Goal: Information Seeking & Learning: Learn about a topic

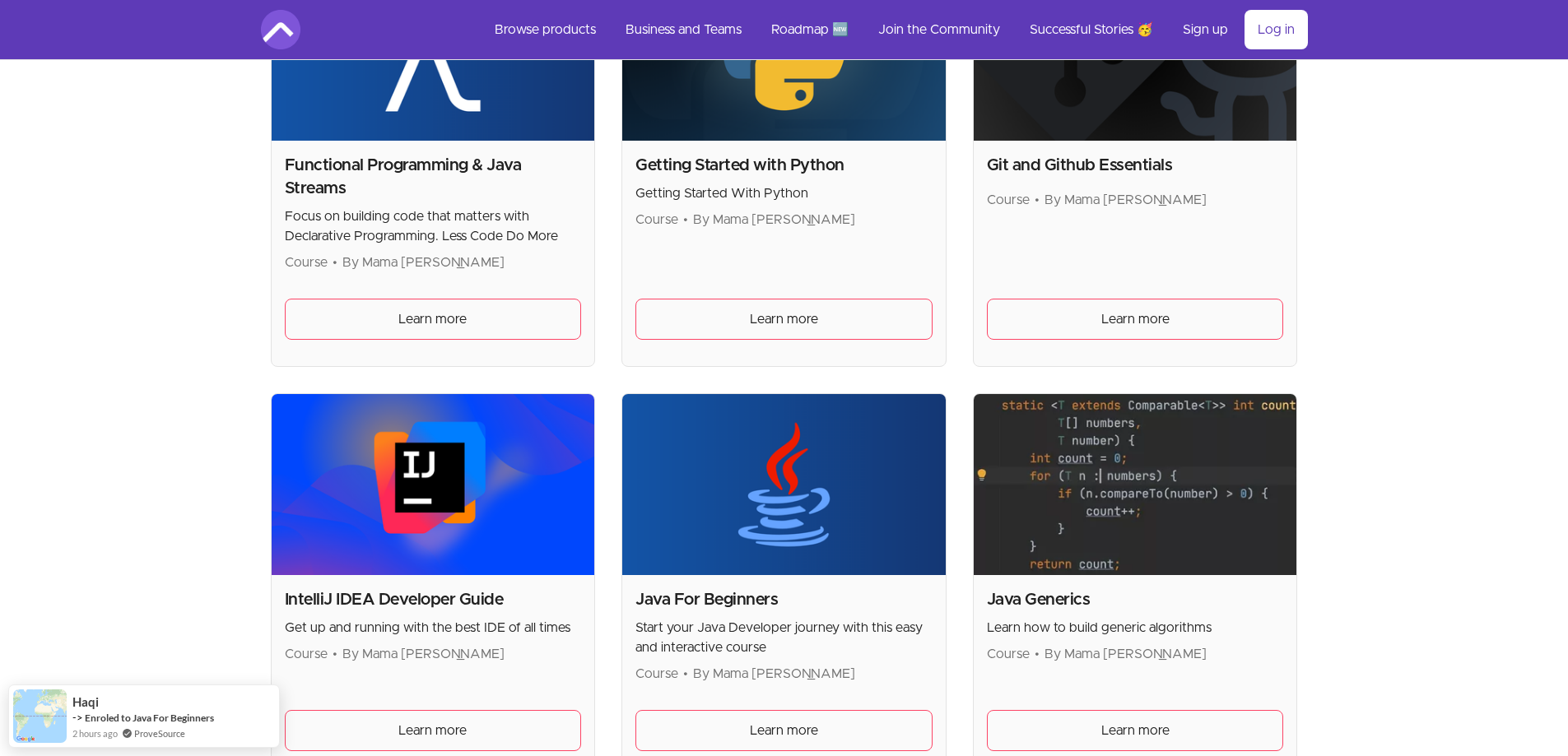
scroll to position [1295, 0]
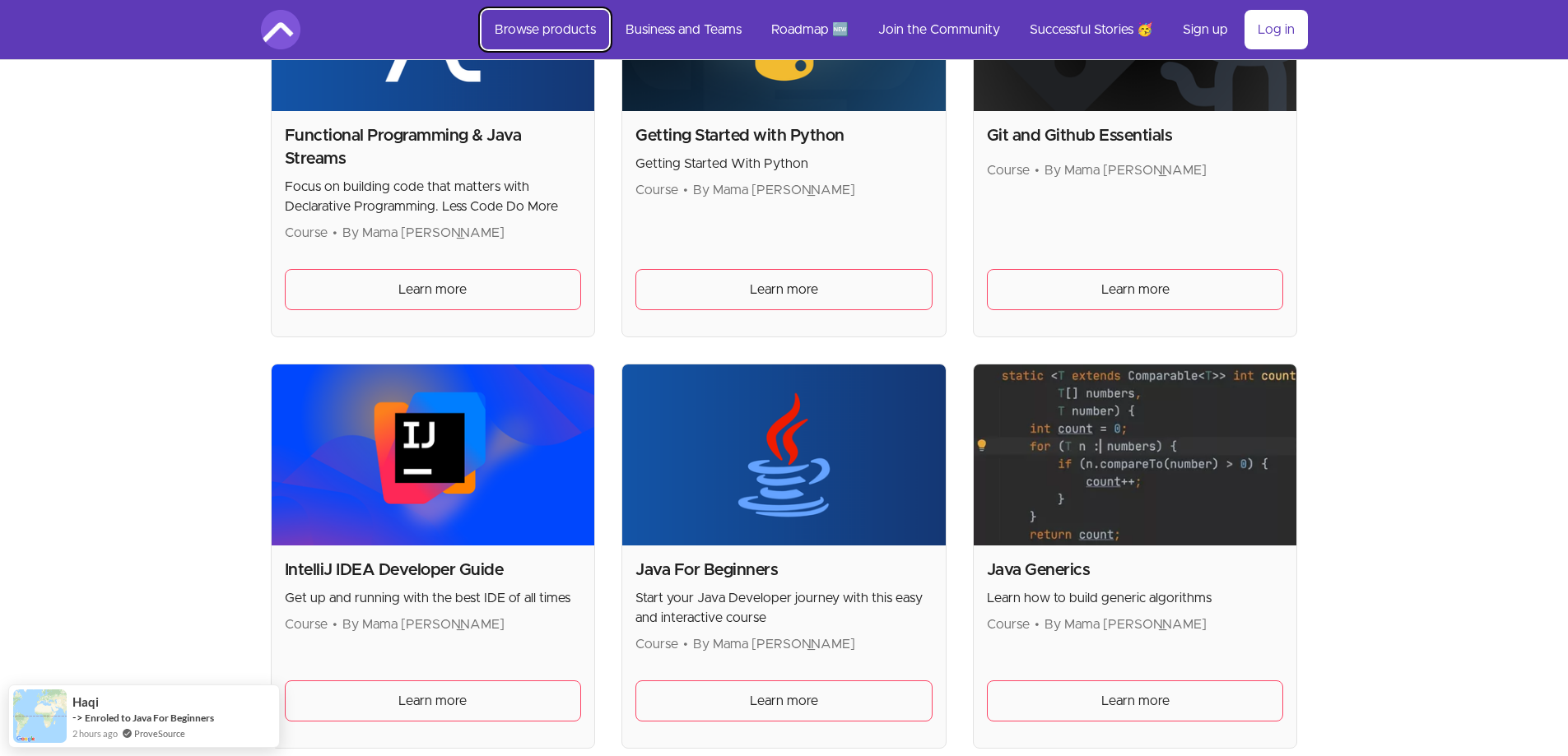
click at [540, 25] on link "Browse products" at bounding box center [545, 29] width 128 height 39
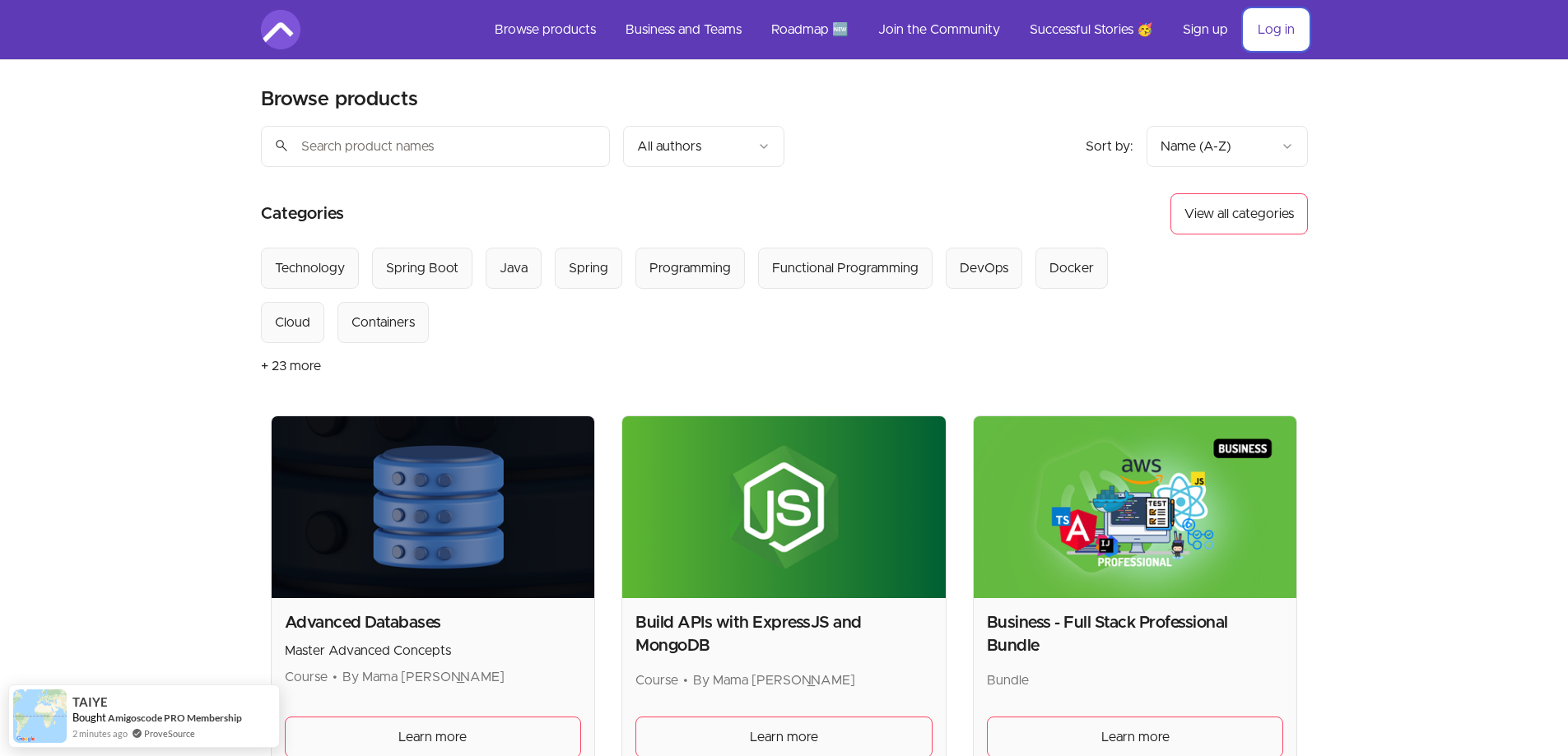
click at [1298, 30] on link "Log in" at bounding box center [1276, 29] width 63 height 39
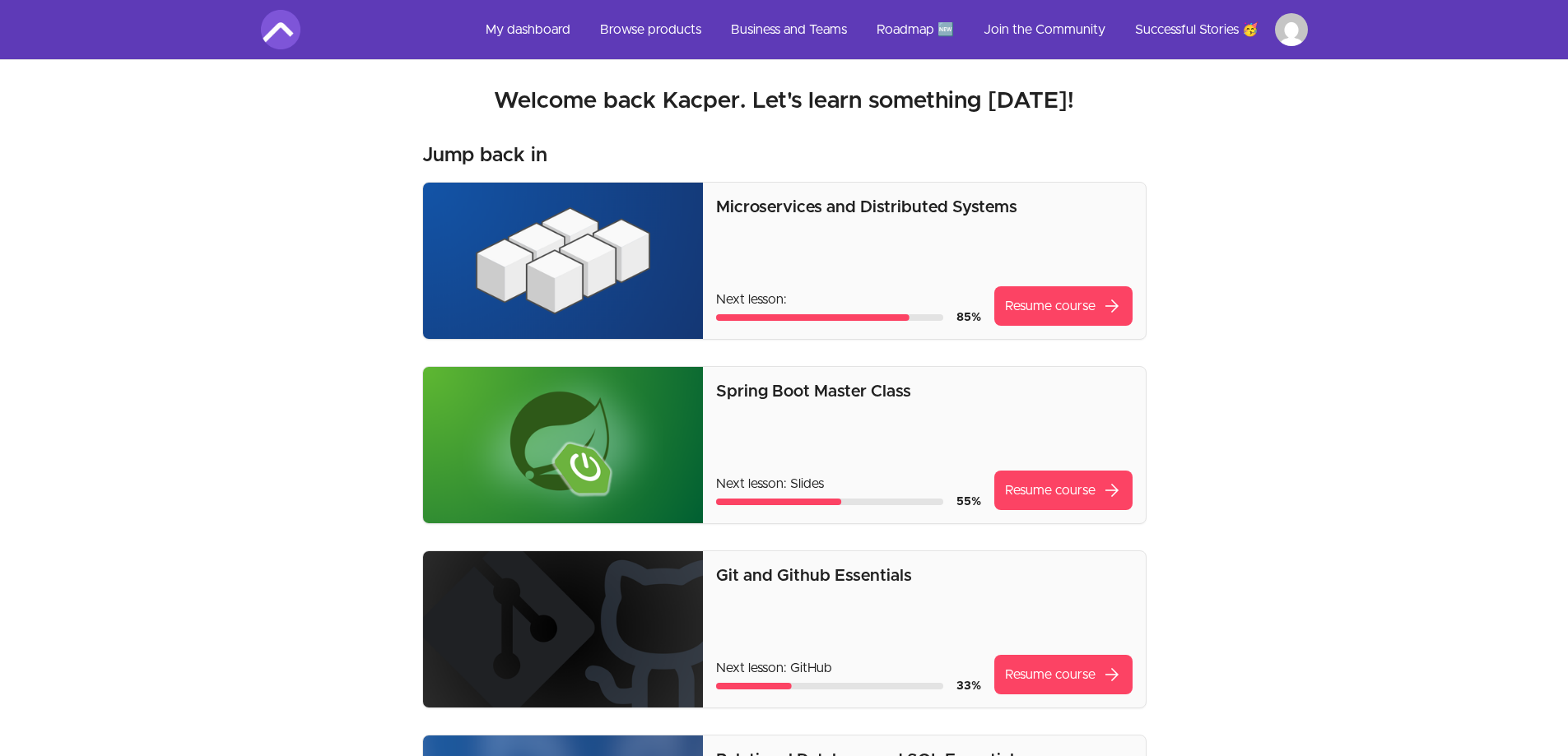
click at [982, 200] on p "Microservices and Distributed Systems" at bounding box center [923, 207] width 416 height 23
click at [1096, 298] on link "Resume course arrow_forward" at bounding box center [1063, 305] width 138 height 39
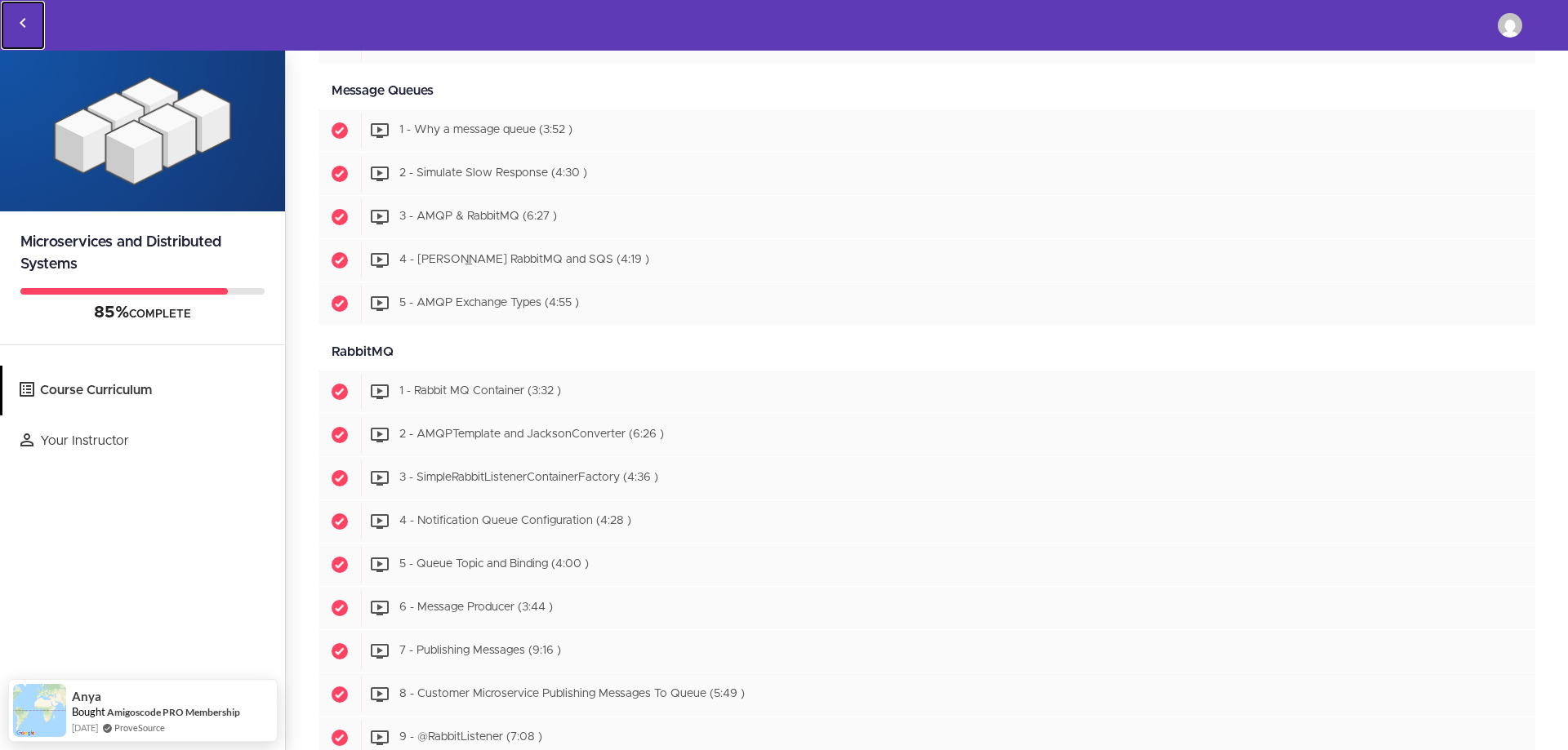
scroll to position [2833, 0]
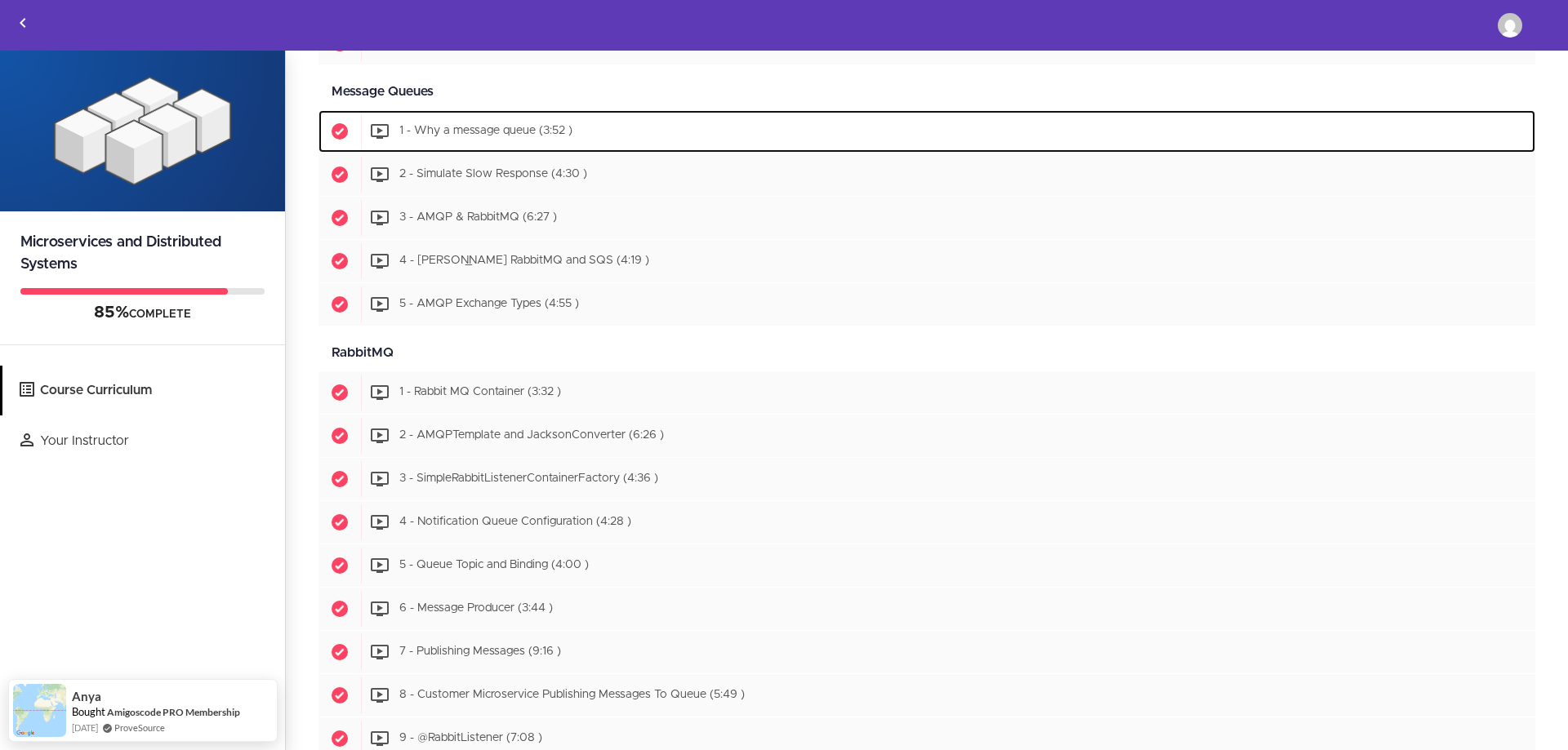
click at [543, 128] on span "1 - Why a message queue (3:52 )" at bounding box center [485, 131] width 173 height 11
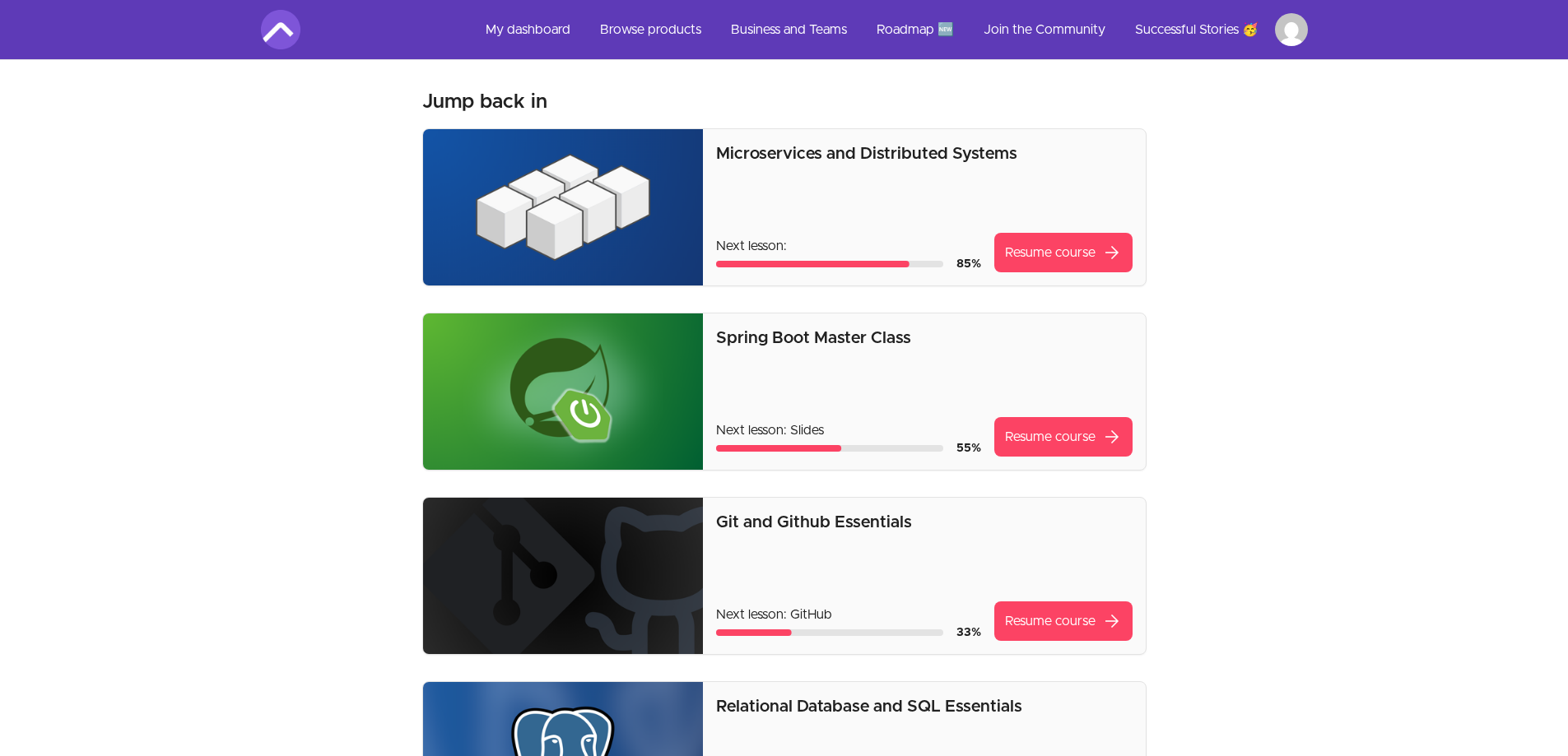
scroll to position [82, 0]
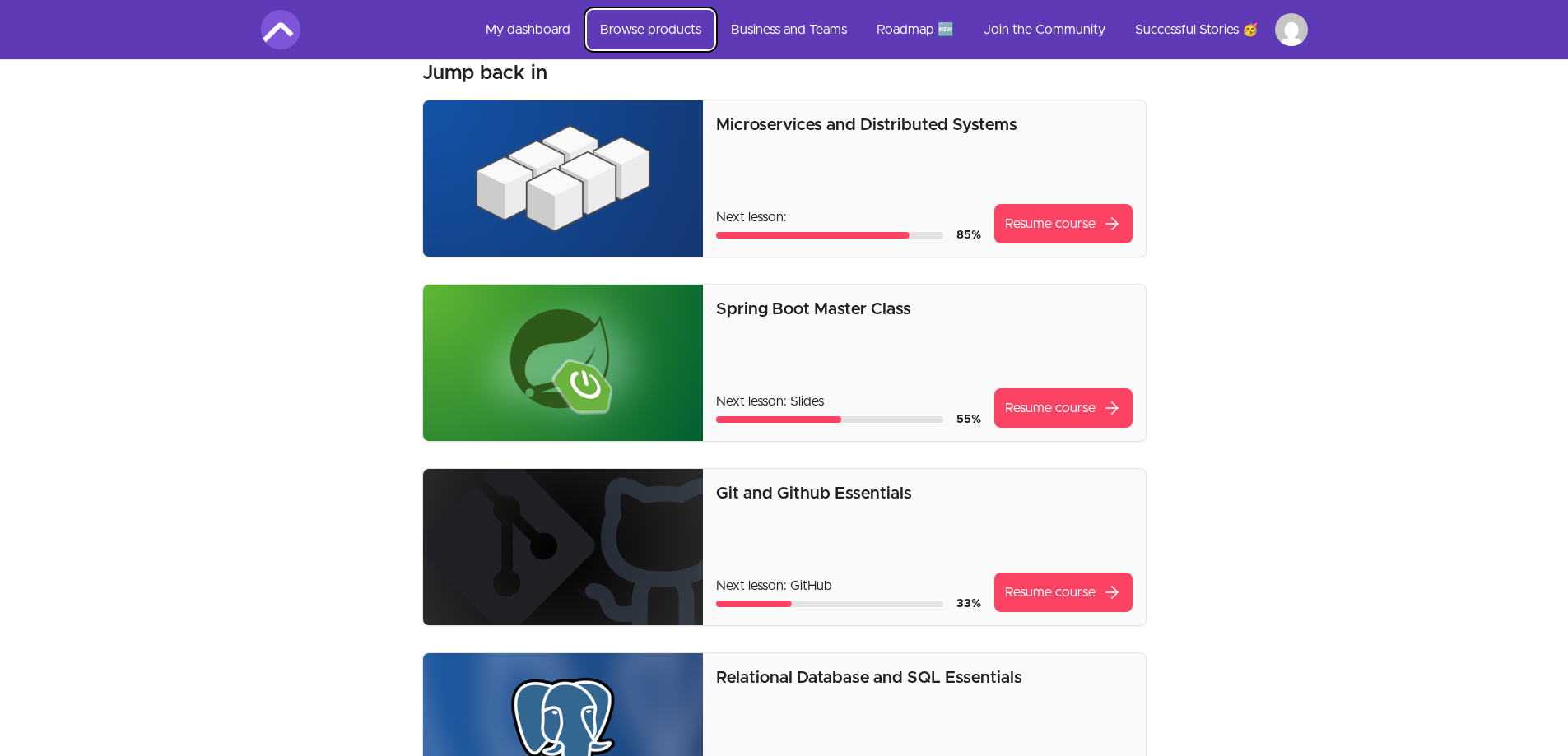
click at [679, 27] on link "Browse products" at bounding box center [651, 29] width 128 height 39
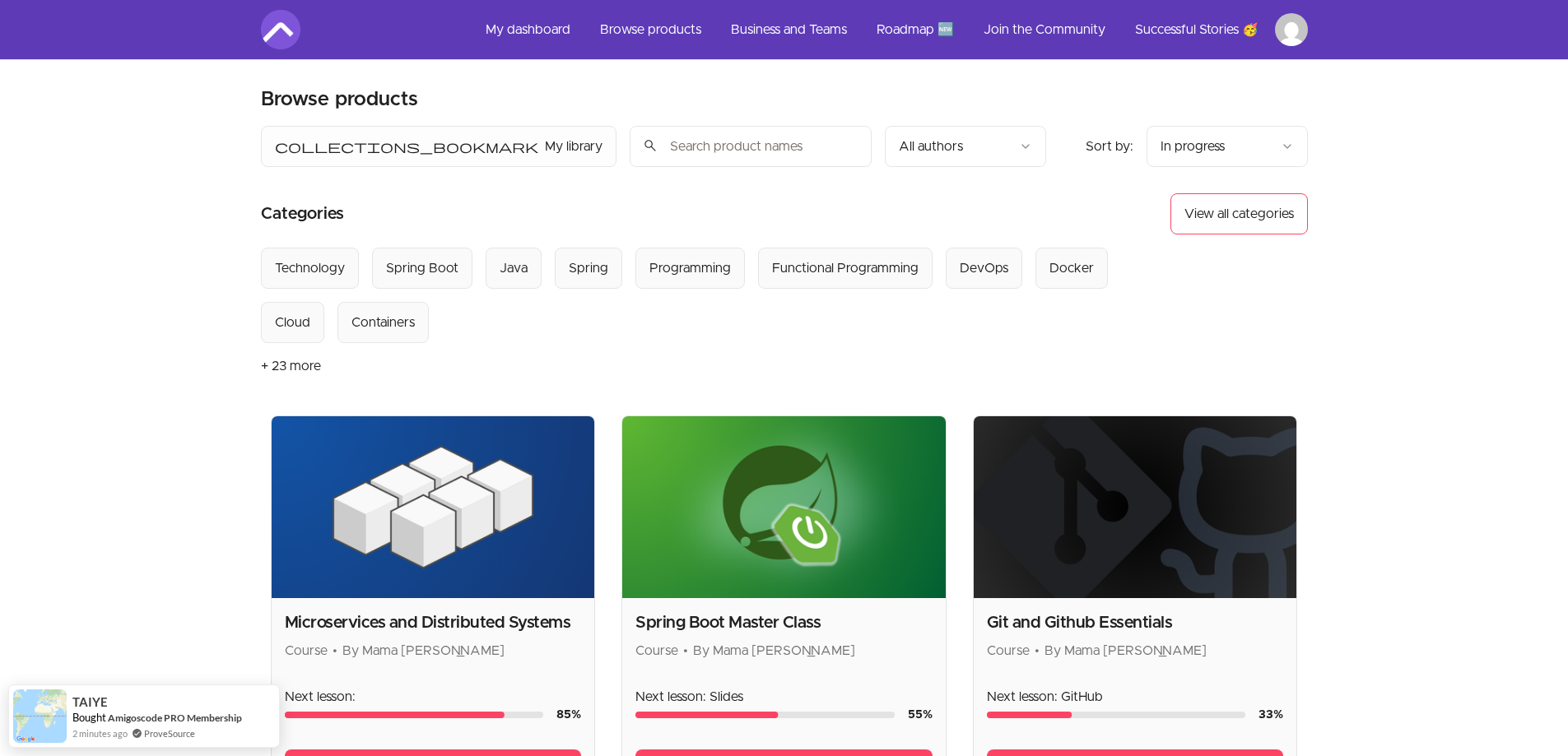
click at [311, 150] on button "collections_bookmark My library" at bounding box center [438, 146] width 355 height 41
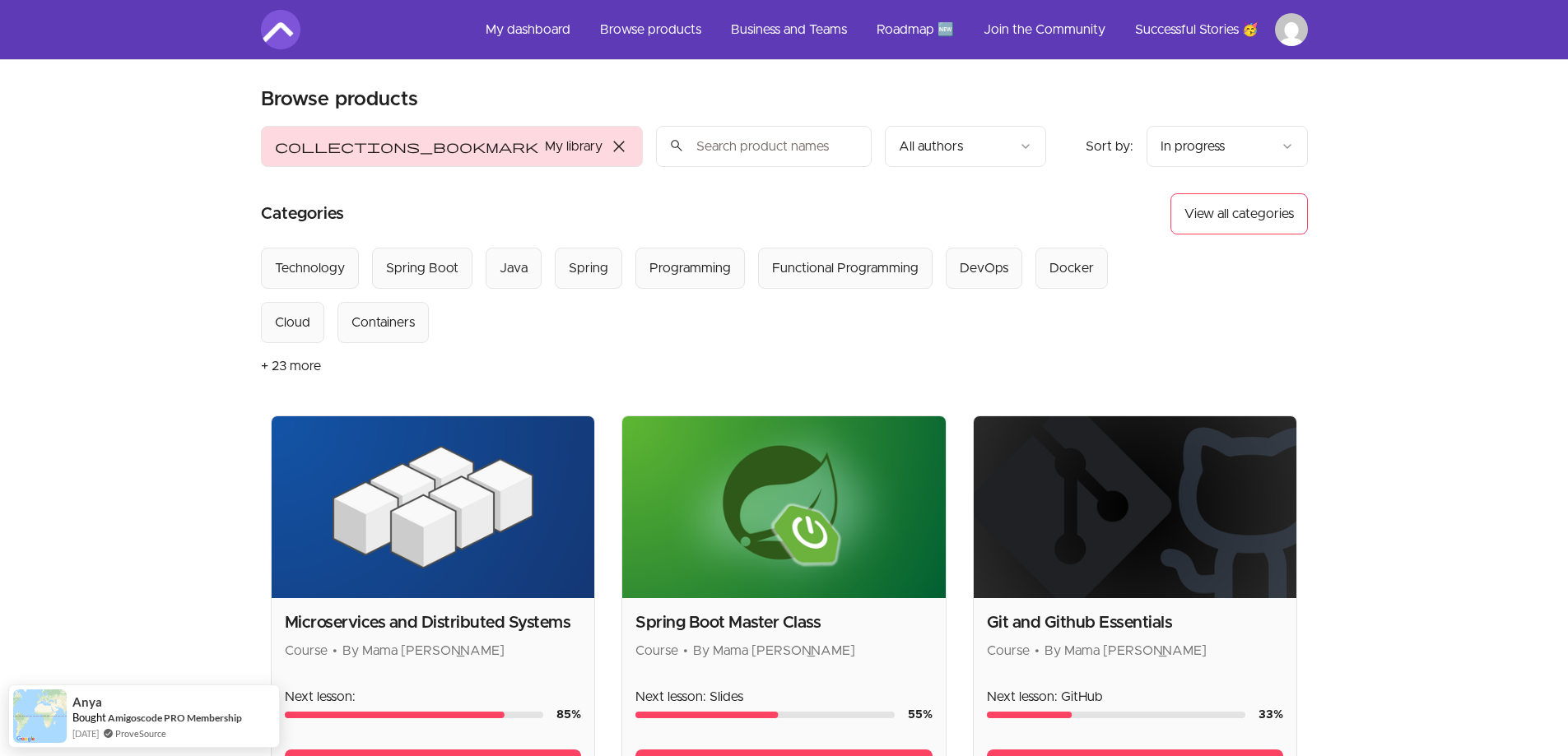
click at [609, 145] on span "close" at bounding box center [619, 146] width 20 height 20
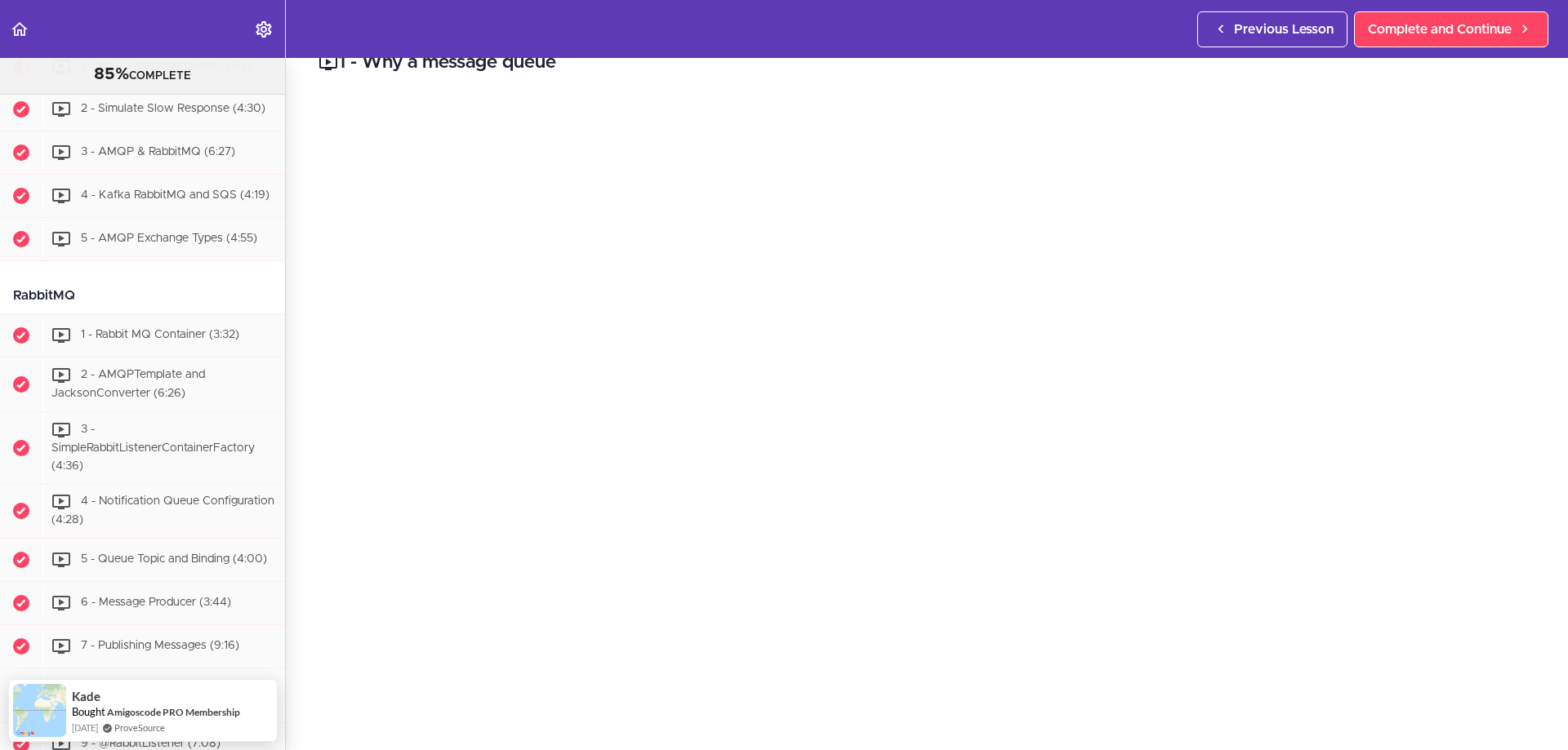
scroll to position [82, 0]
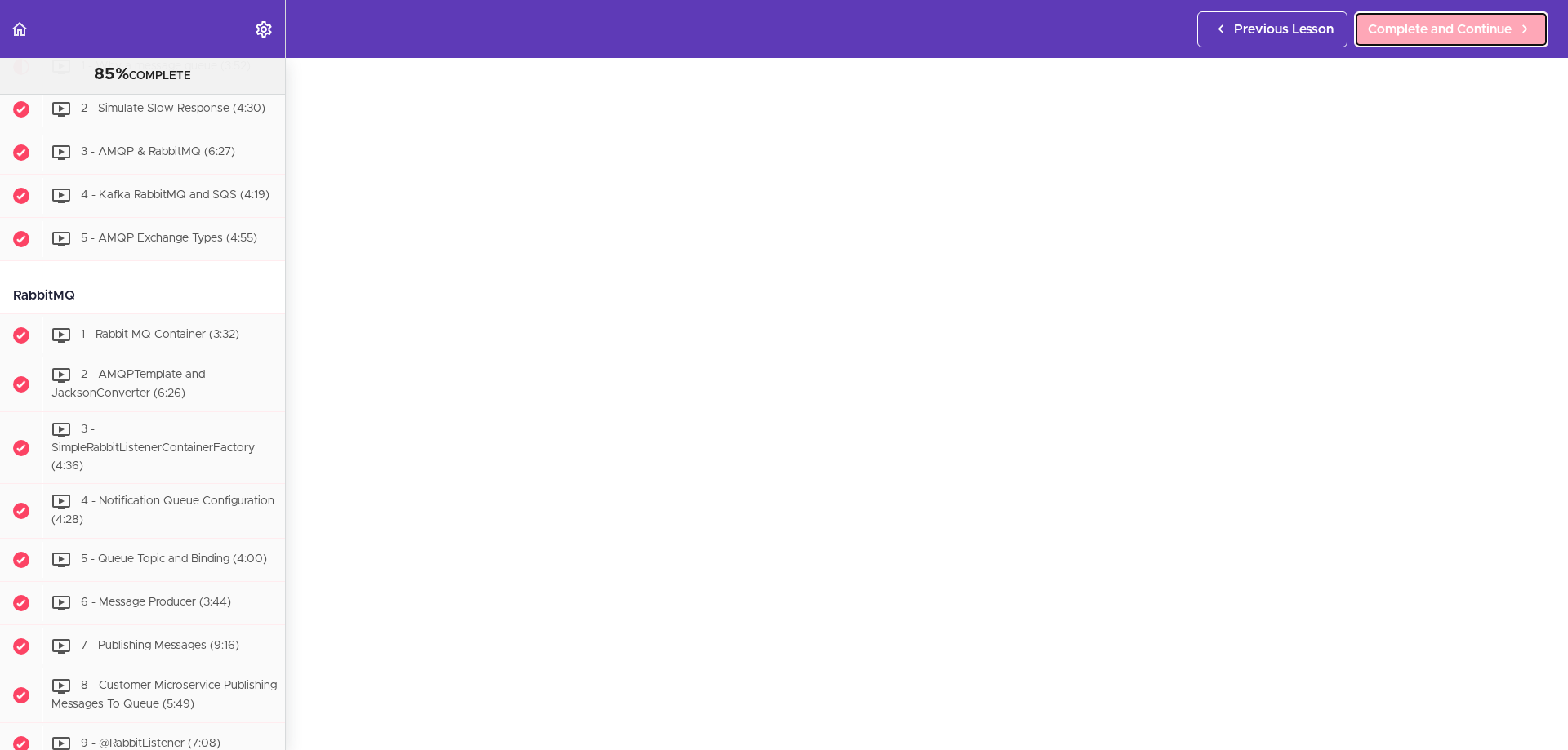
click at [1434, 13] on link "Complete and Continue" at bounding box center [1451, 29] width 194 height 36
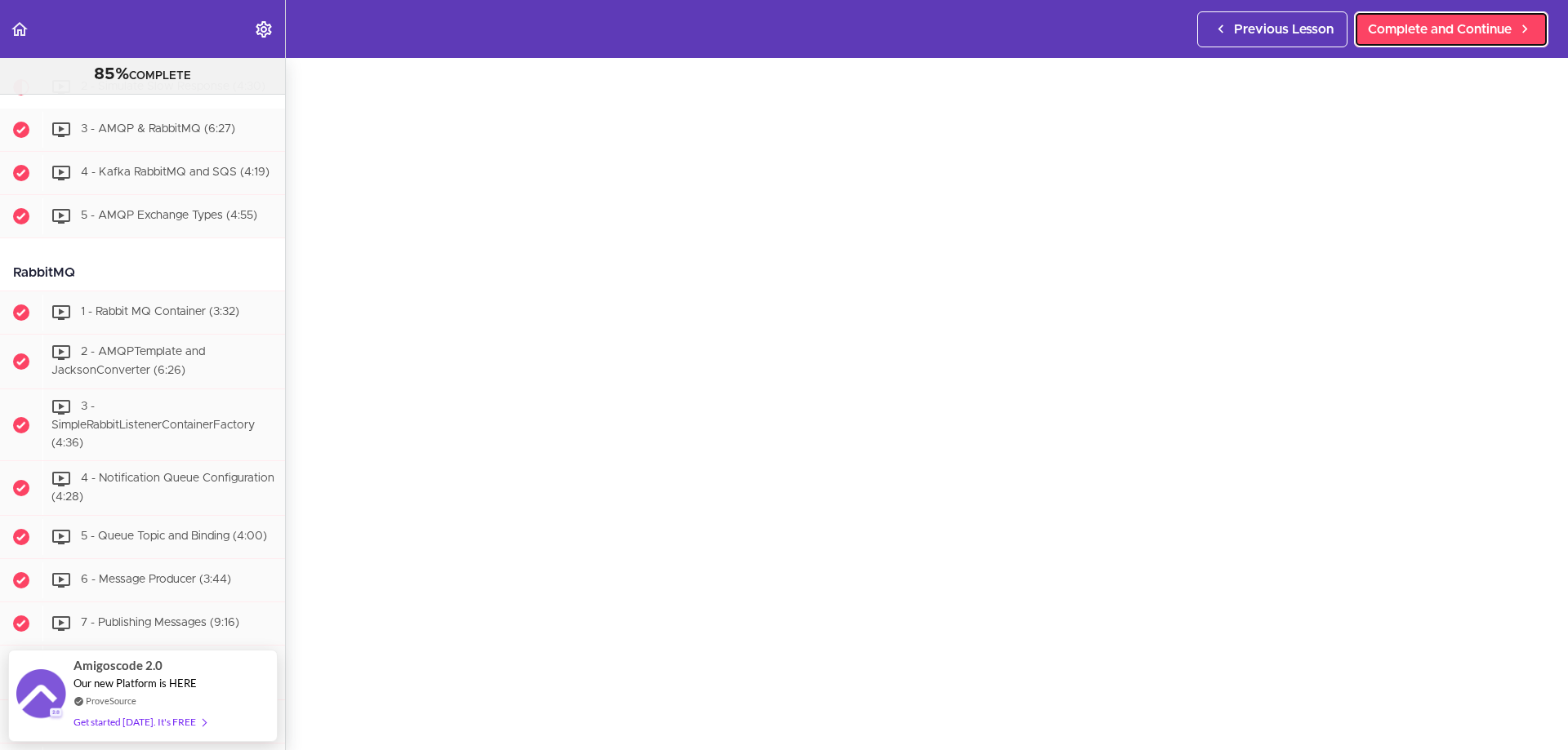
scroll to position [163, 0]
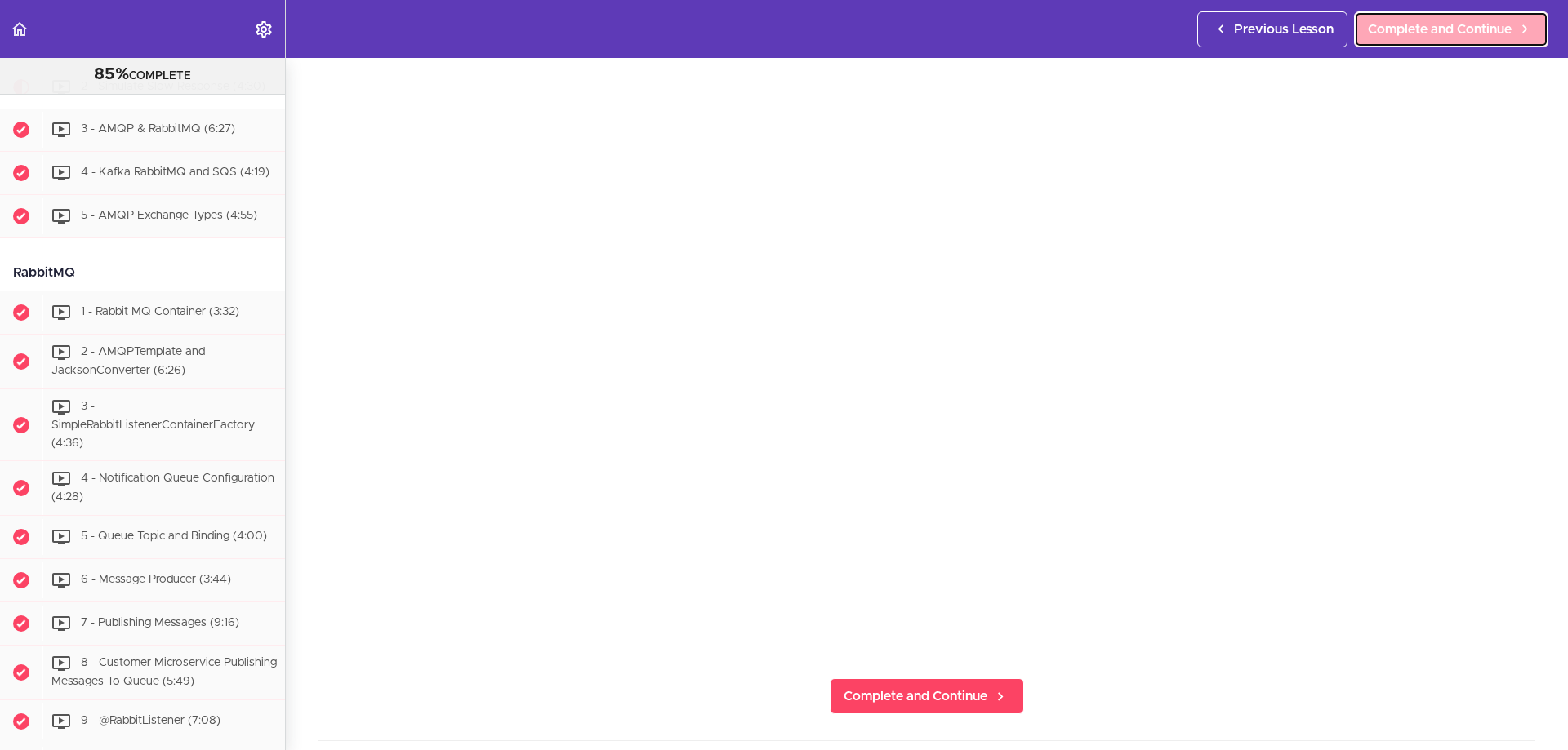
click at [1397, 30] on span "Complete and Continue" at bounding box center [1440, 30] width 144 height 20
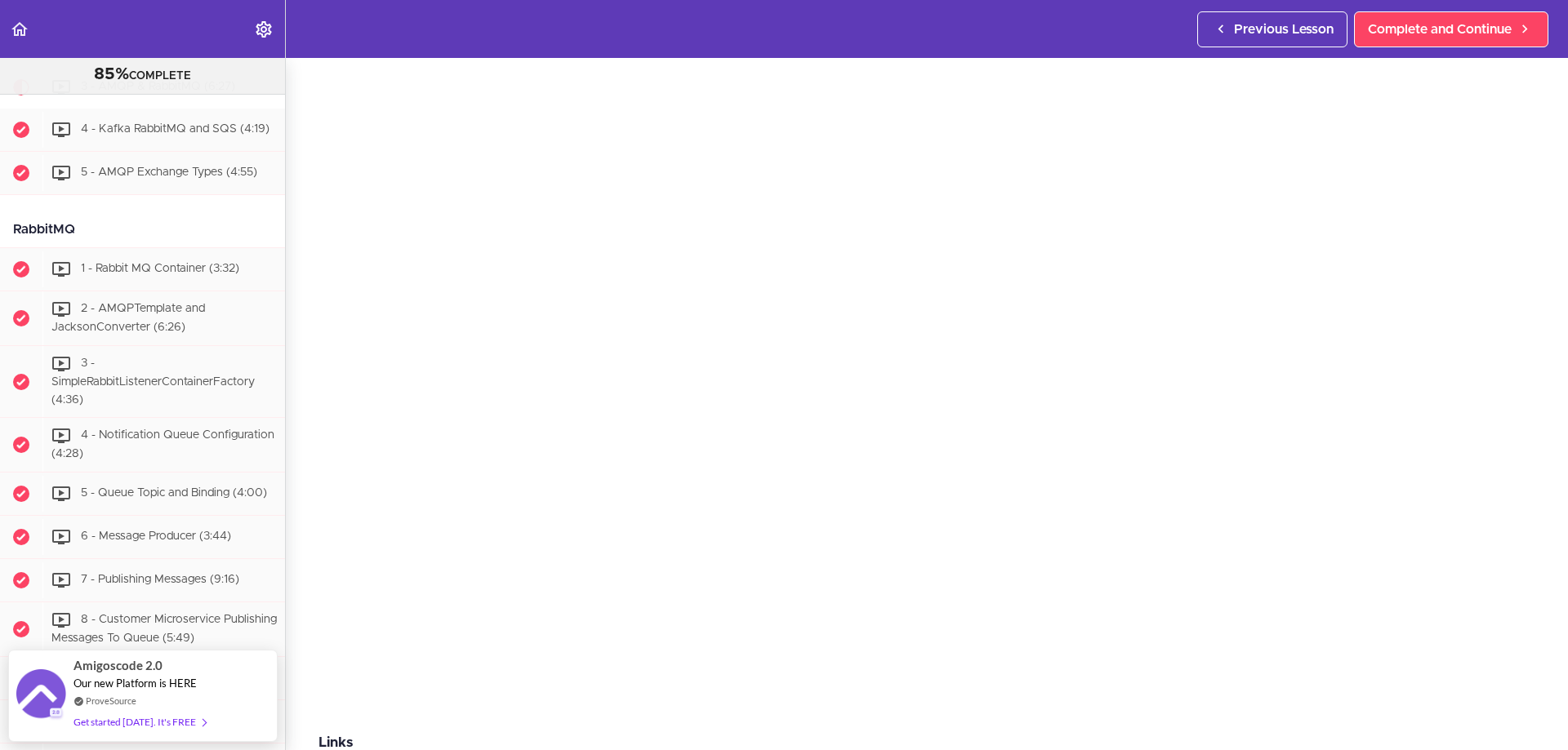
scroll to position [82, 0]
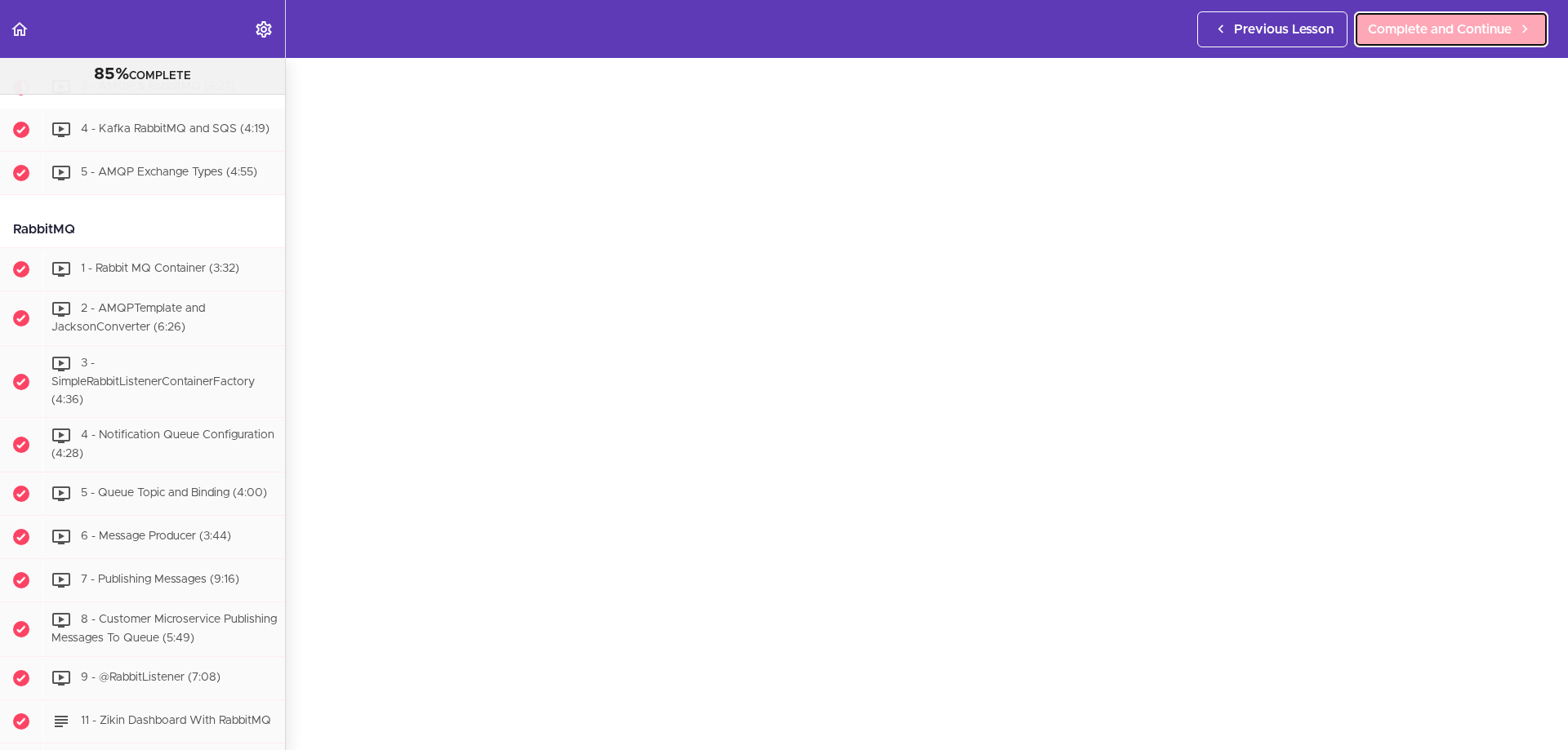
click at [1491, 31] on span "Complete and Continue" at bounding box center [1440, 30] width 144 height 20
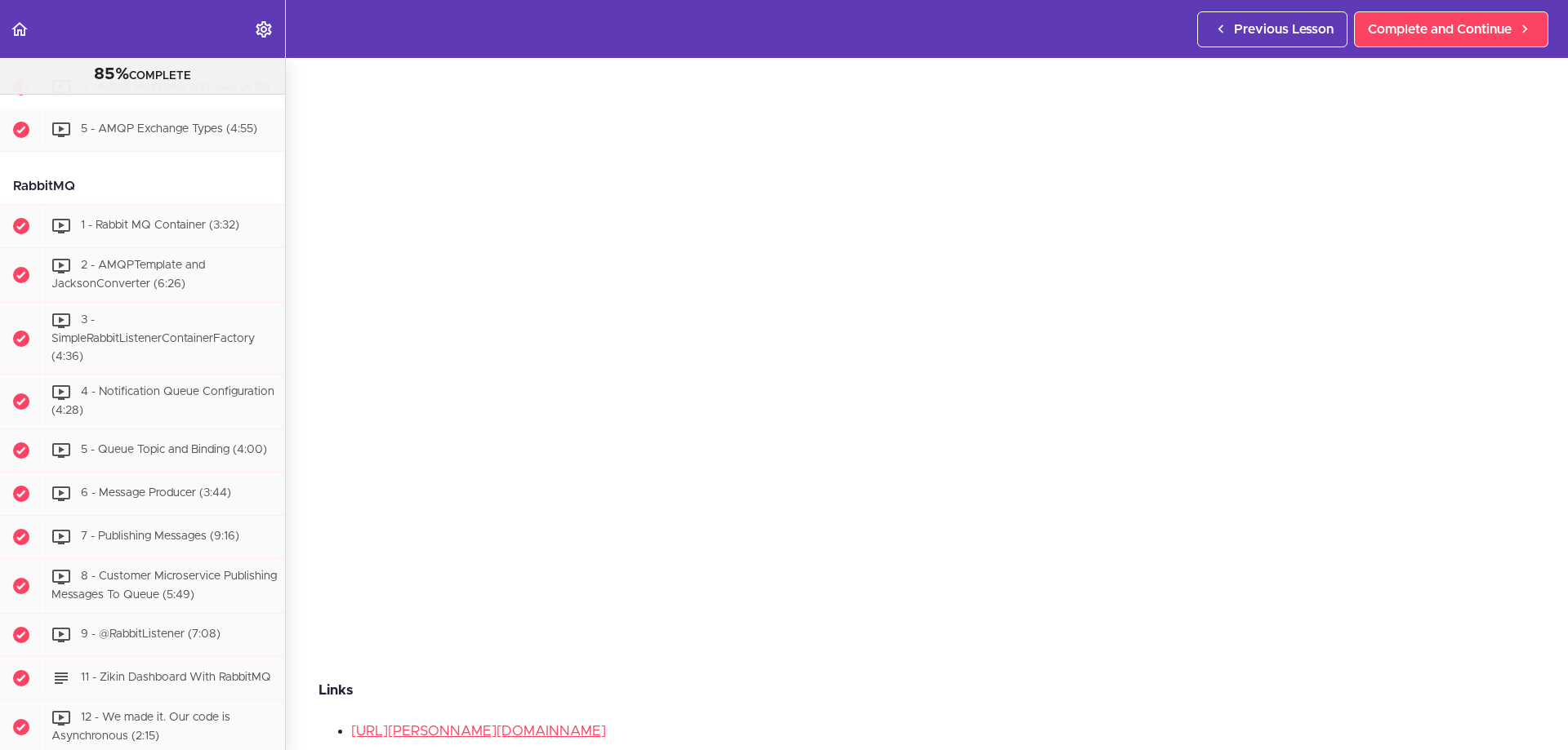
scroll to position [163, 0]
click at [1465, 48] on div "Previous Lesson Complete and Continue" at bounding box center [1376, 29] width 358 height 58
click at [1463, 41] on link "Complete and Continue" at bounding box center [1451, 29] width 194 height 36
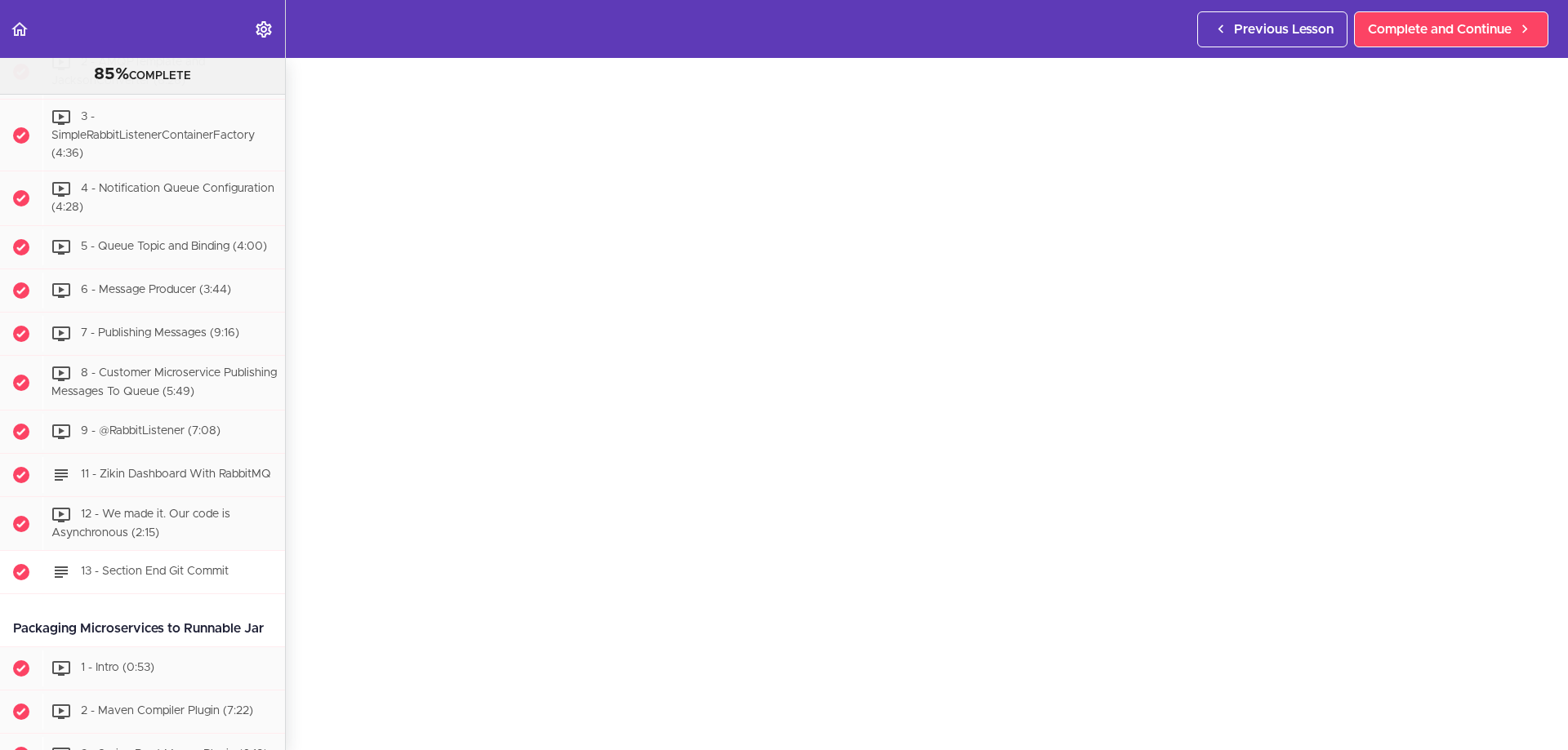
scroll to position [3240, 0]
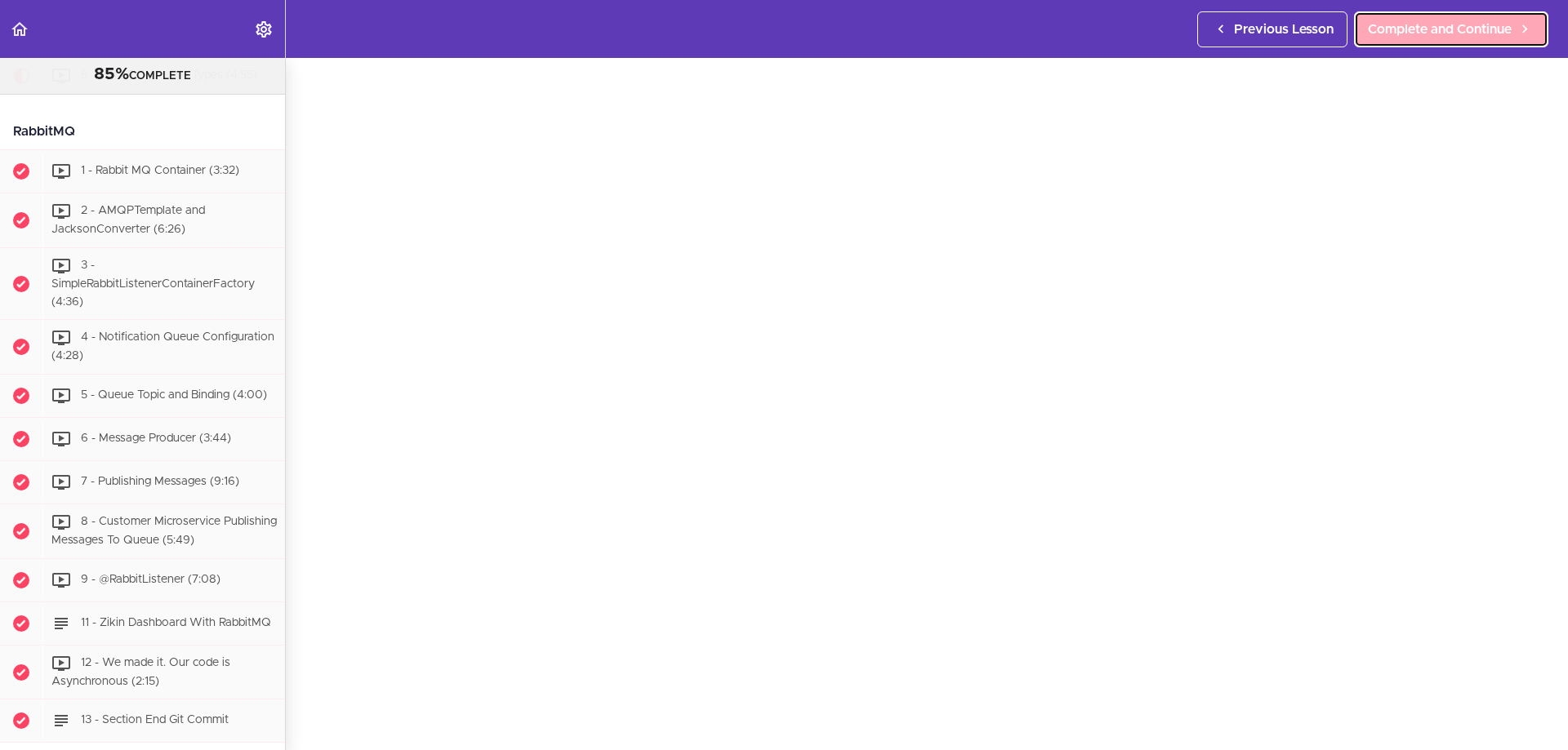
click at [1440, 12] on link "Complete and Continue" at bounding box center [1451, 29] width 194 height 36
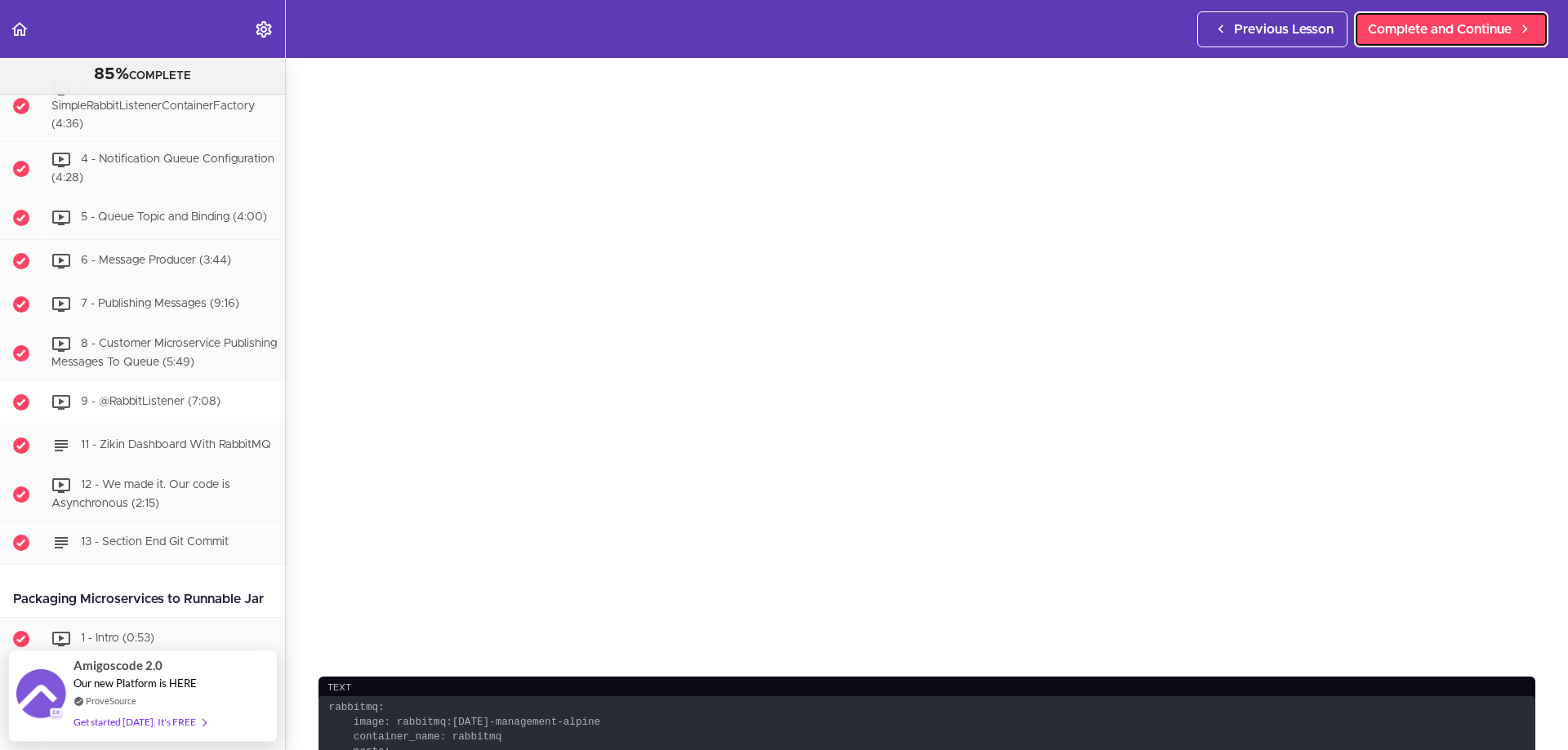
scroll to position [3500, 0]
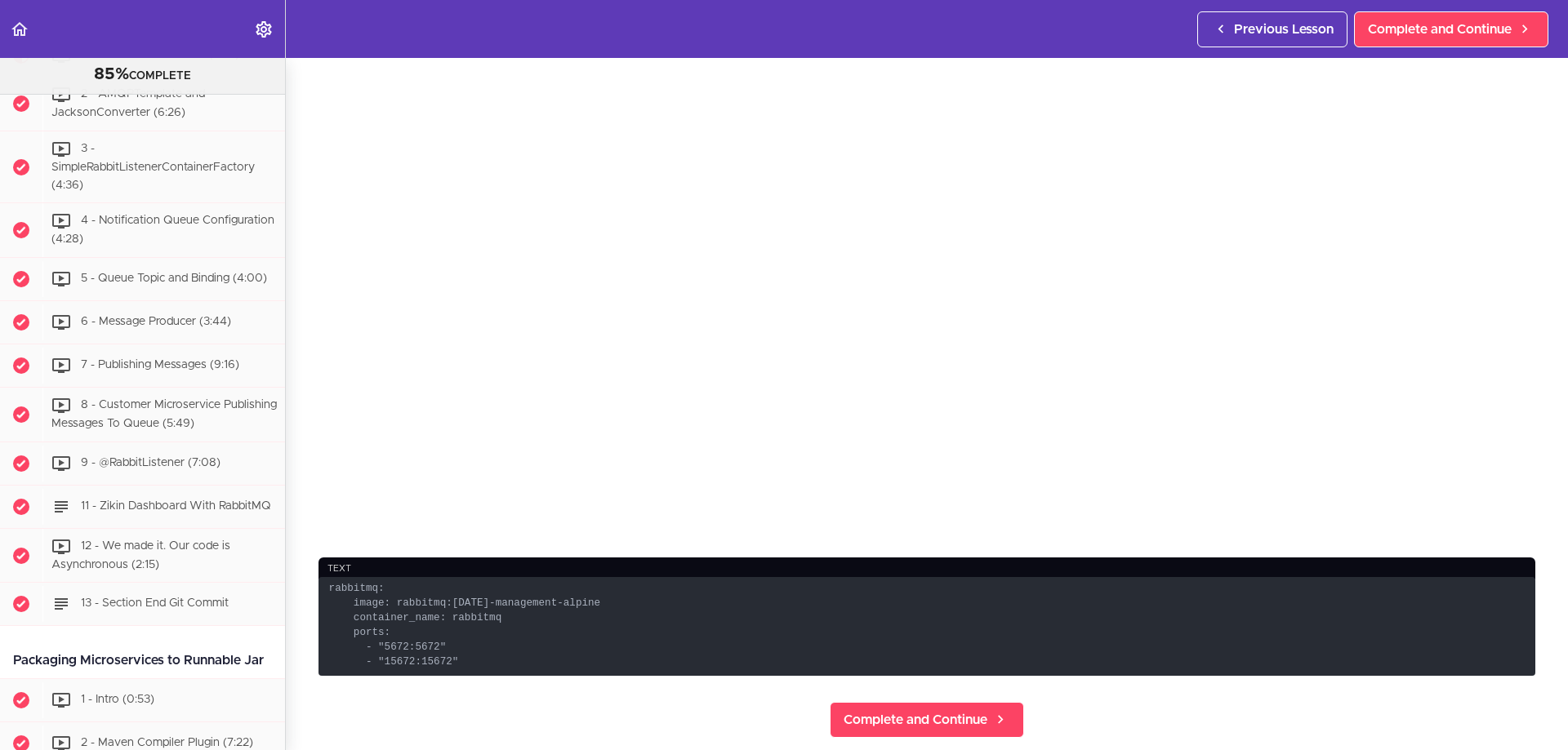
scroll to position [408, 0]
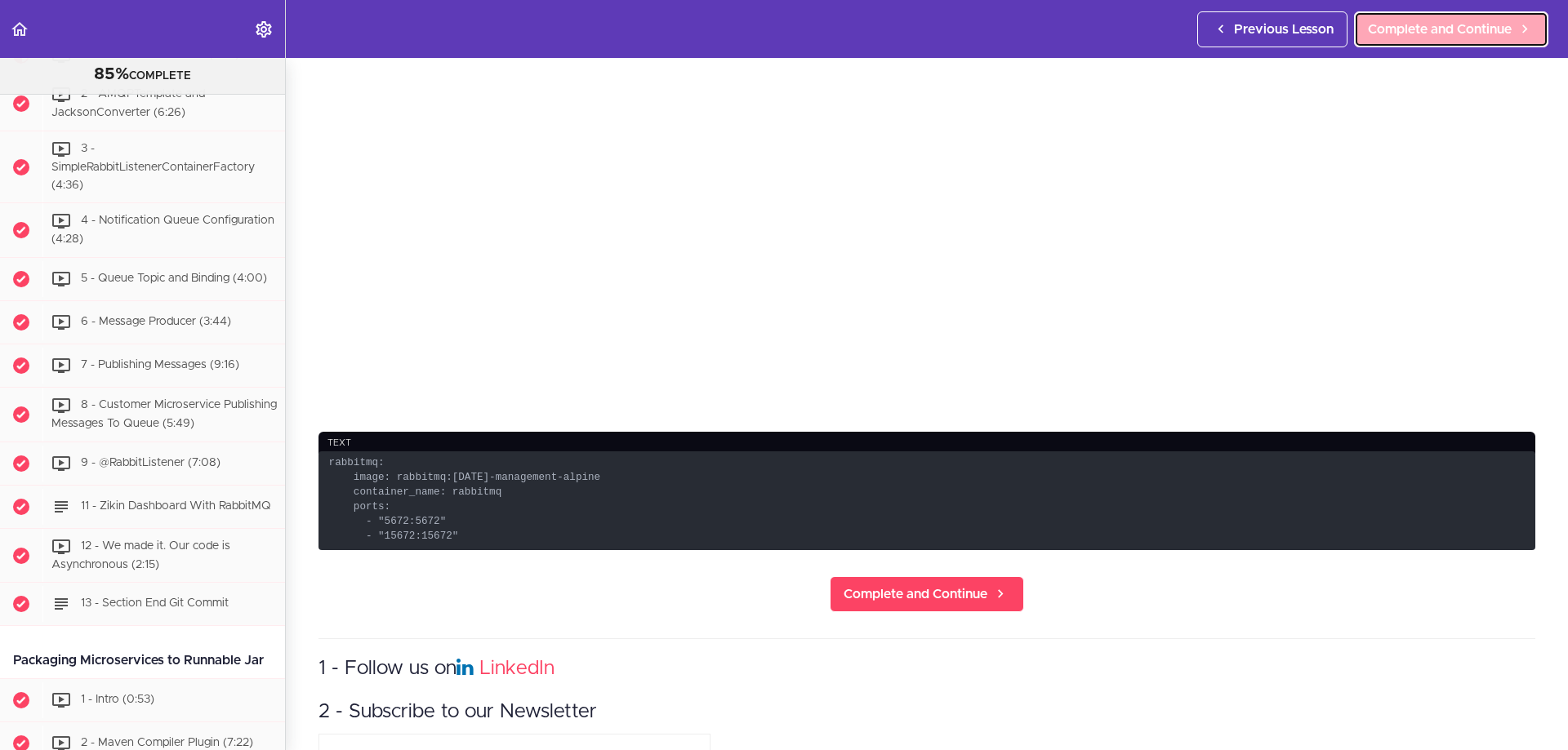
click at [1376, 27] on span "Complete and Continue" at bounding box center [1440, 30] width 144 height 20
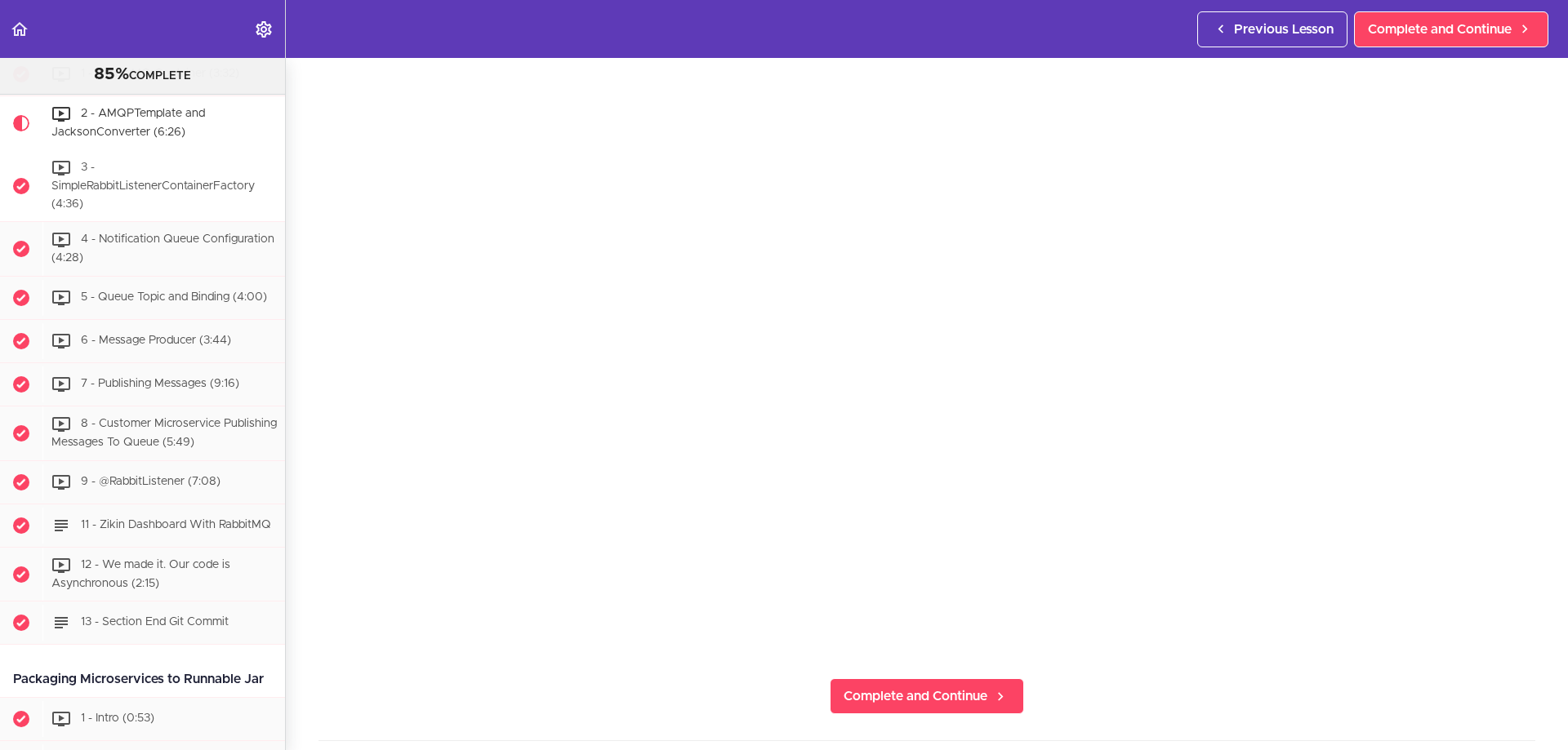
scroll to position [3299, 0]
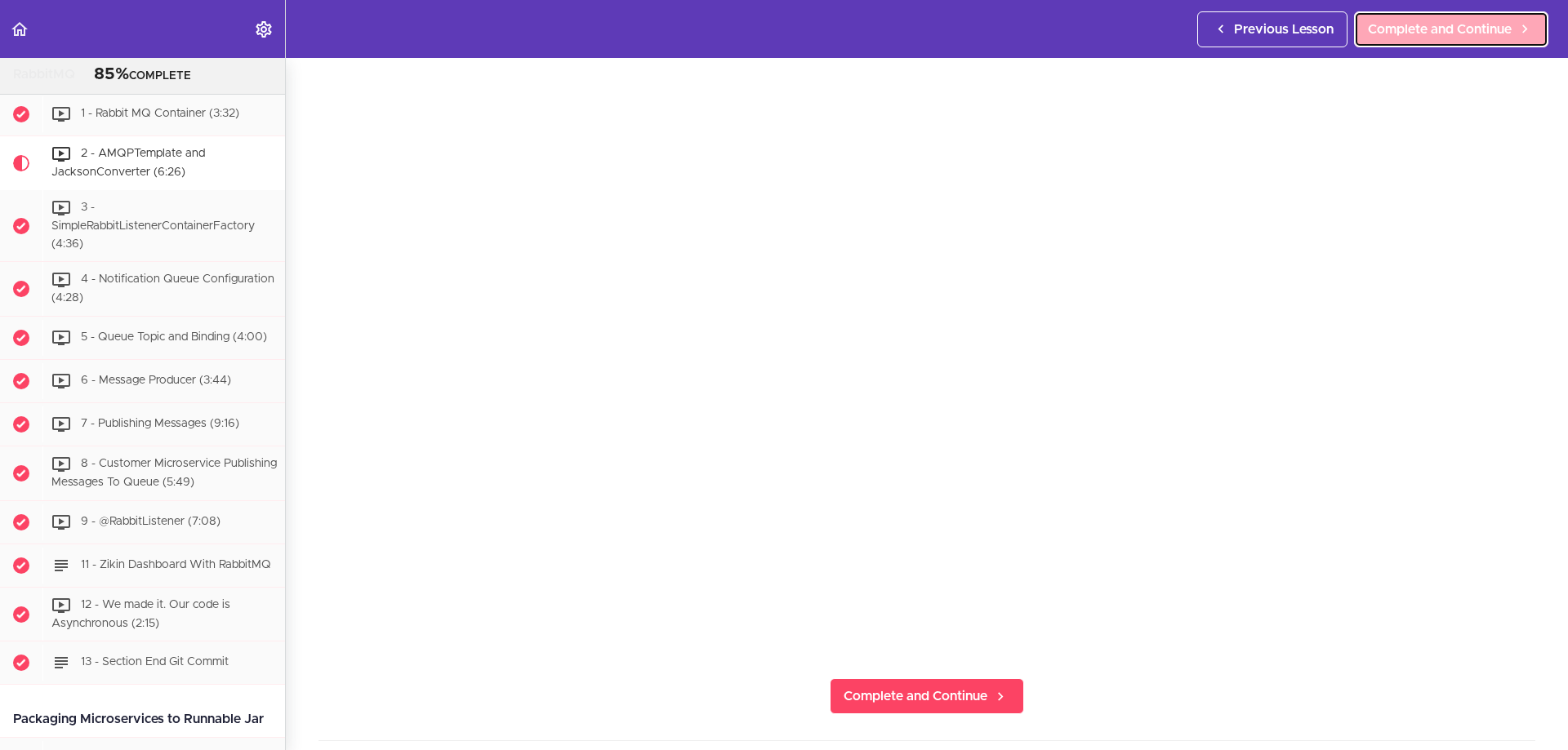
click at [1442, 40] on link "Complete and Continue" at bounding box center [1451, 29] width 194 height 36
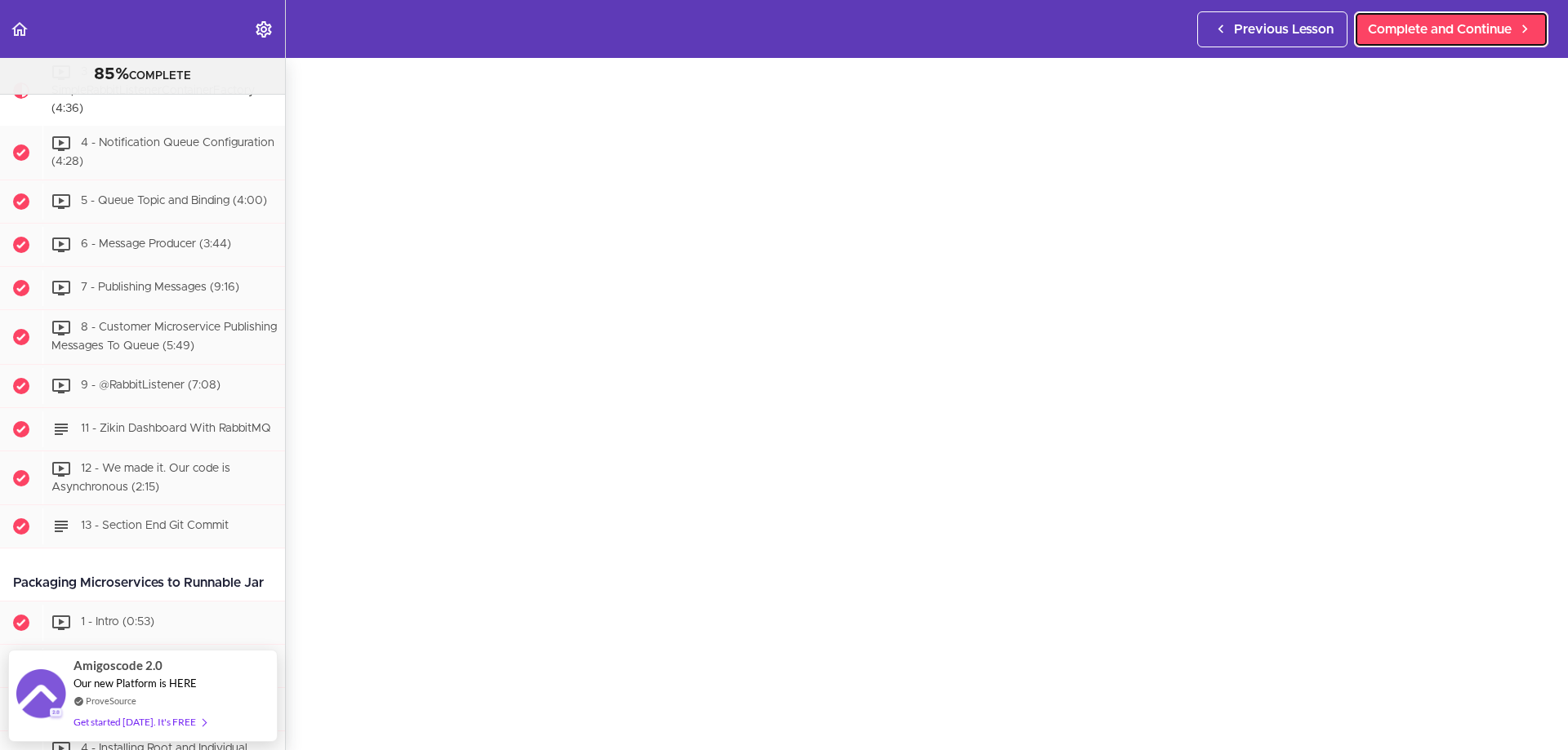
scroll to position [82, 0]
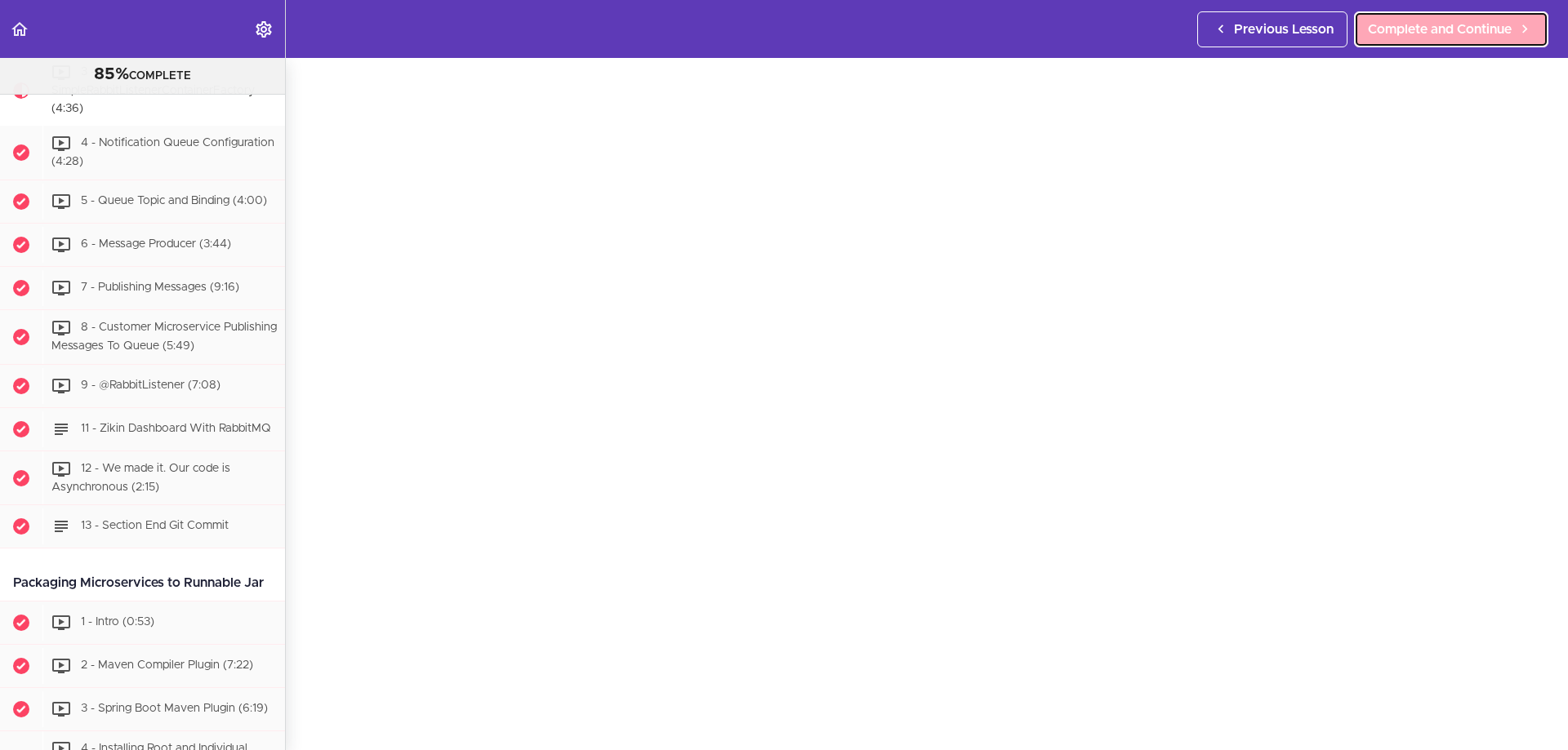
click at [1393, 36] on span "Complete and Continue" at bounding box center [1440, 30] width 144 height 20
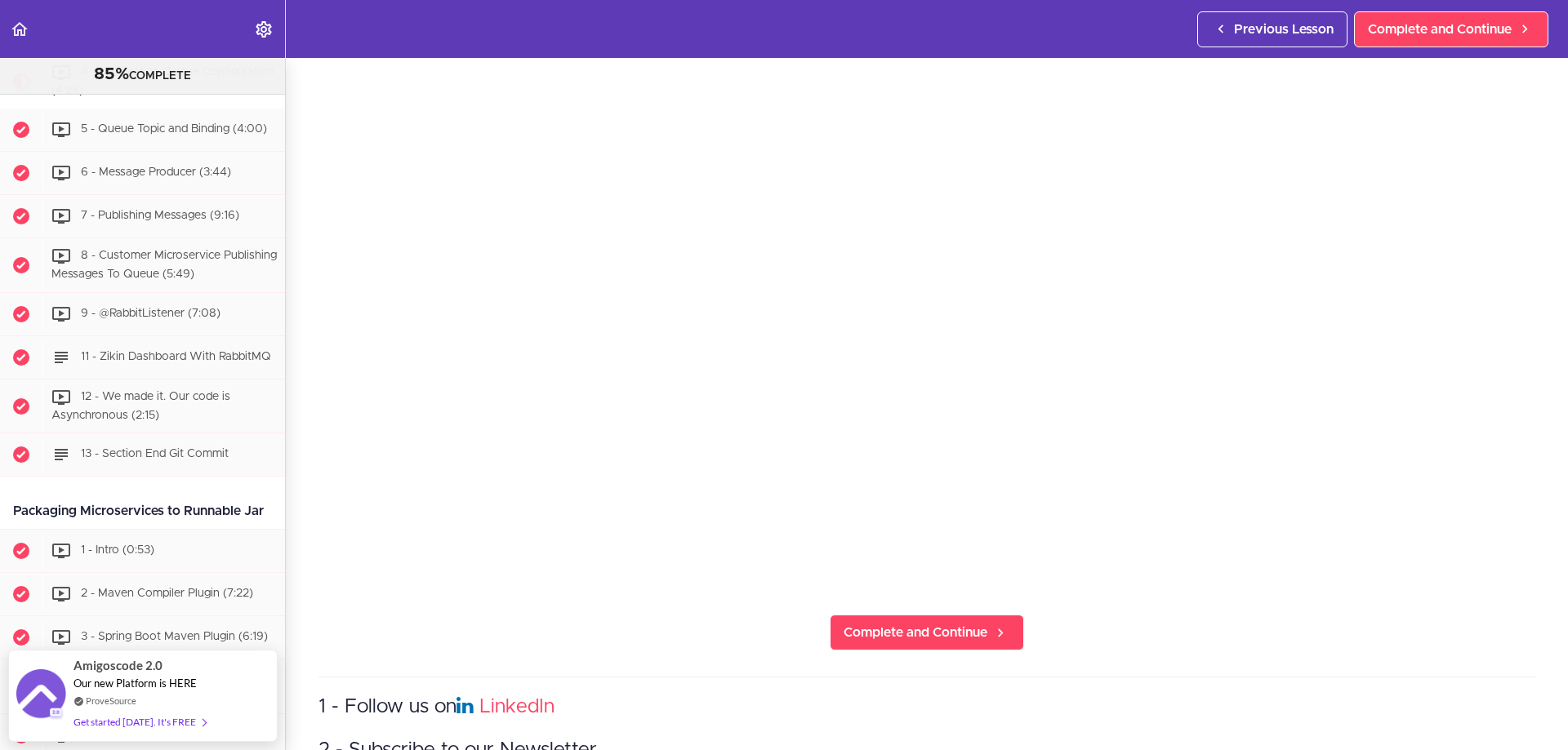
scroll to position [245, 0]
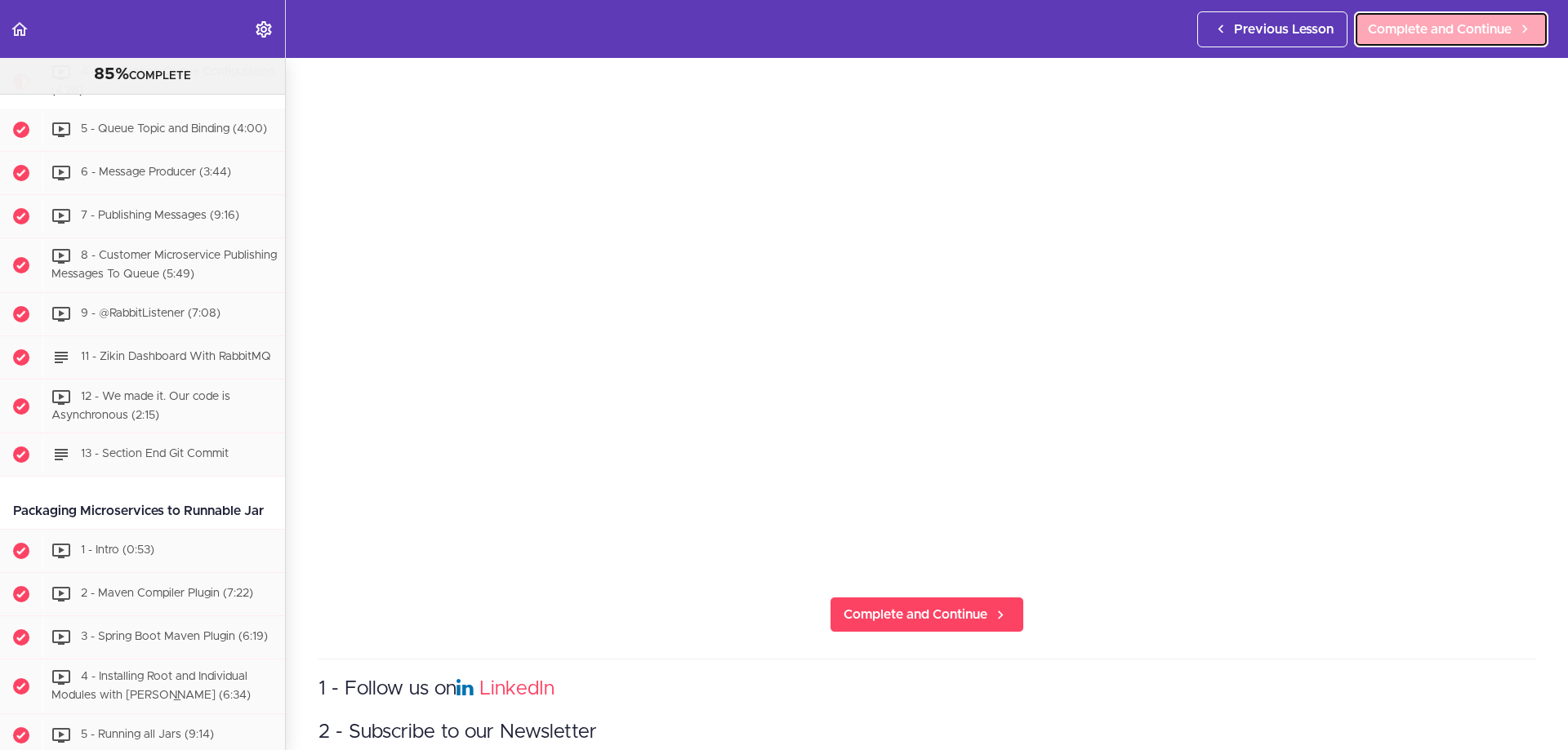
click at [1445, 42] on link "Complete and Continue" at bounding box center [1451, 29] width 194 height 36
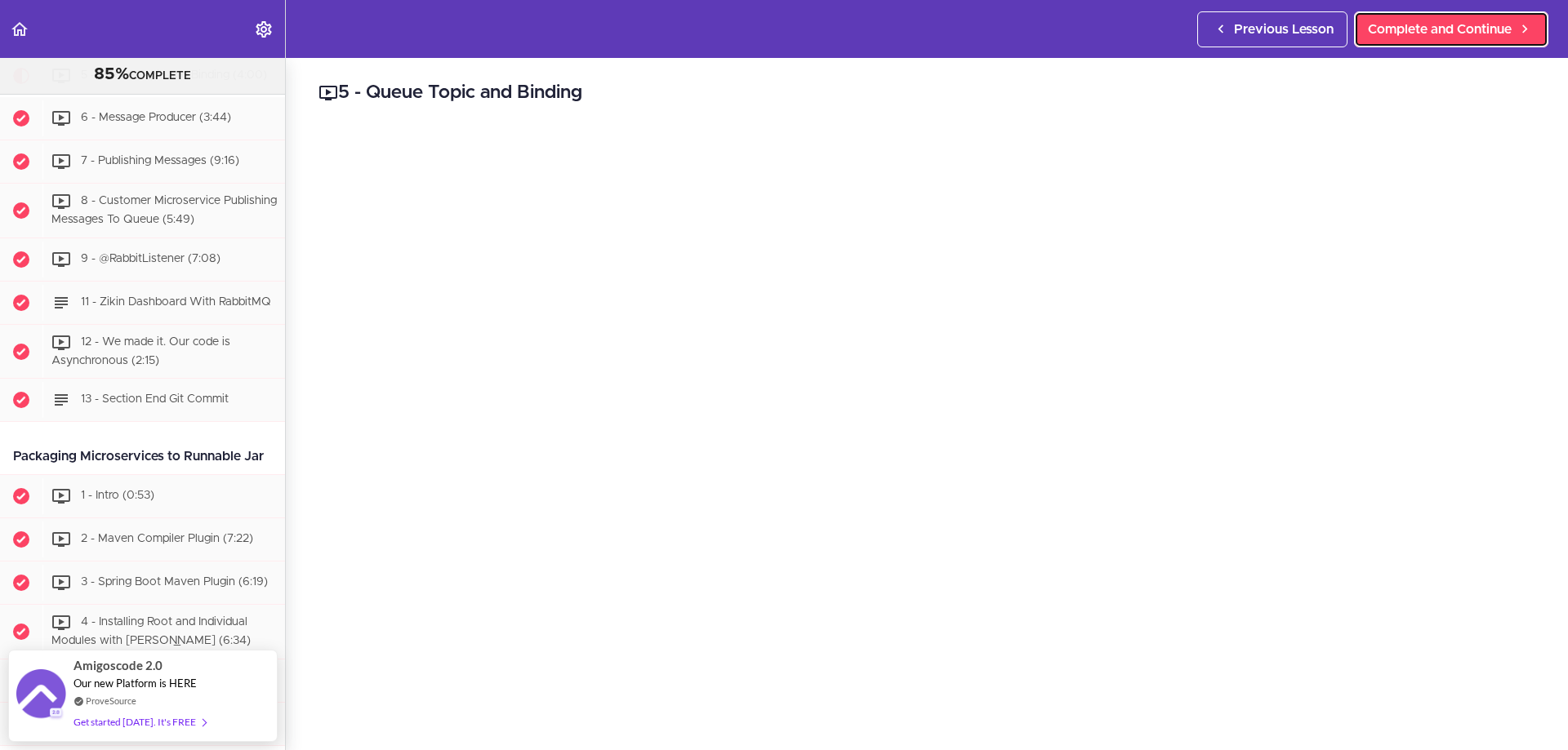
scroll to position [163, 0]
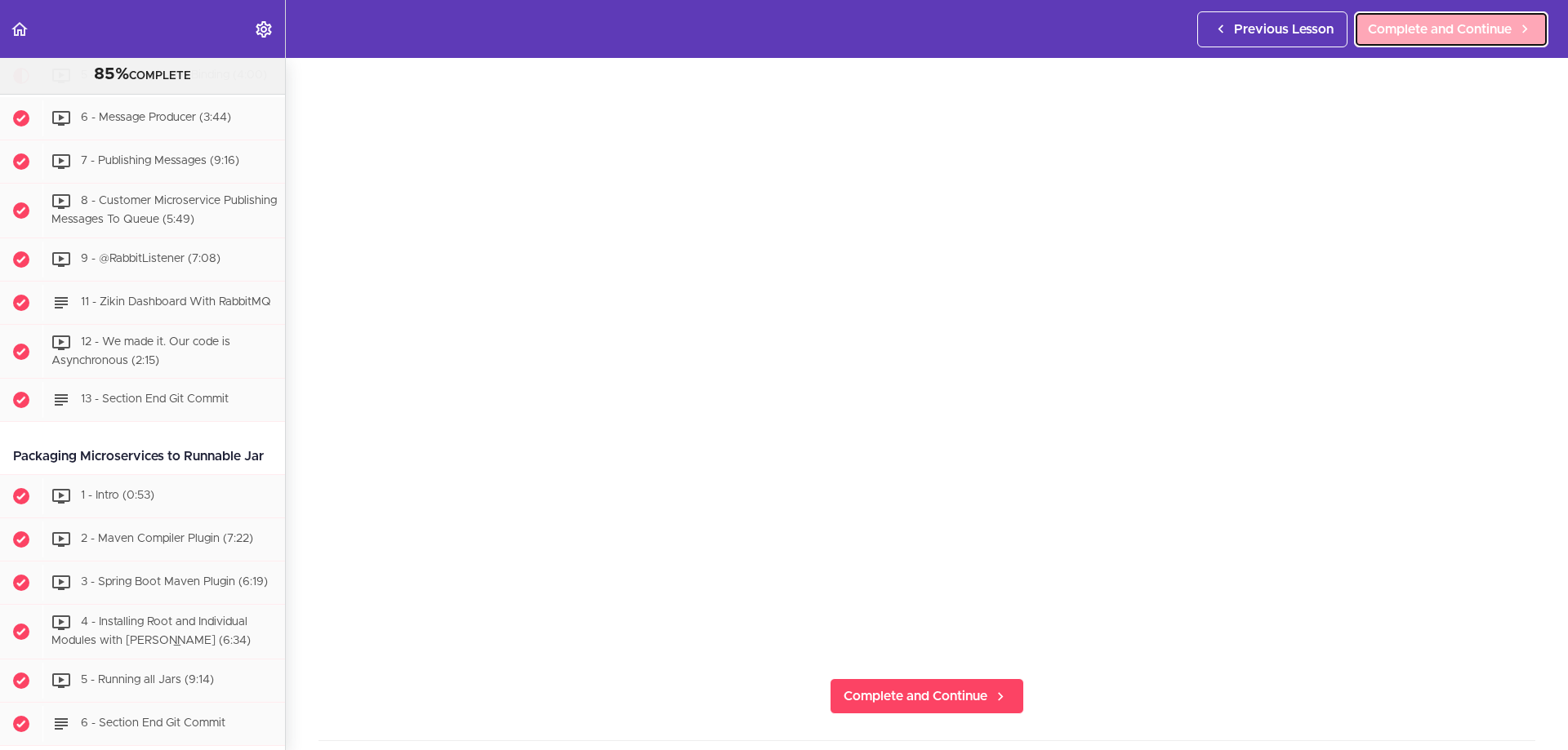
click at [1488, 38] on span "Complete and Continue" at bounding box center [1440, 30] width 144 height 20
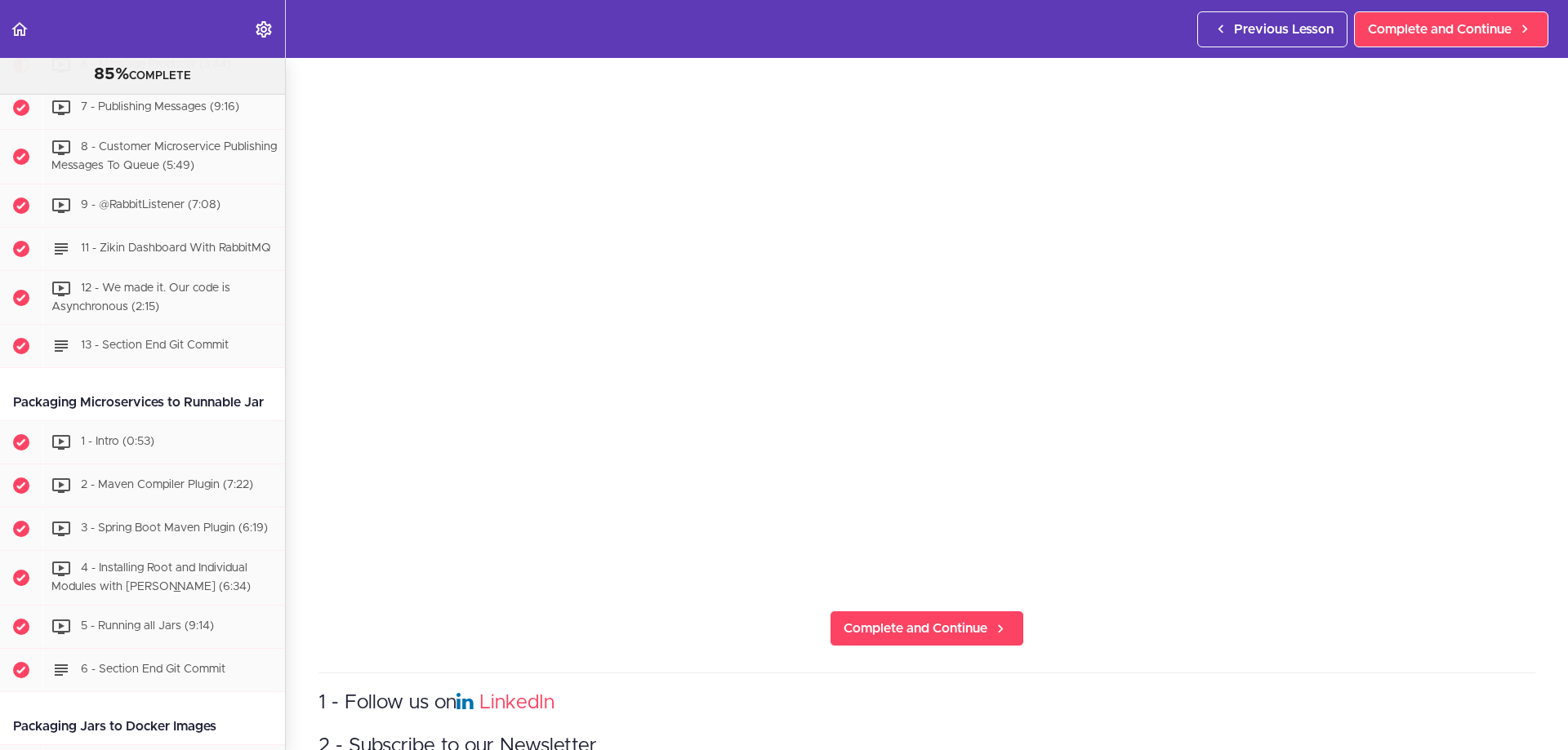
scroll to position [163, 0]
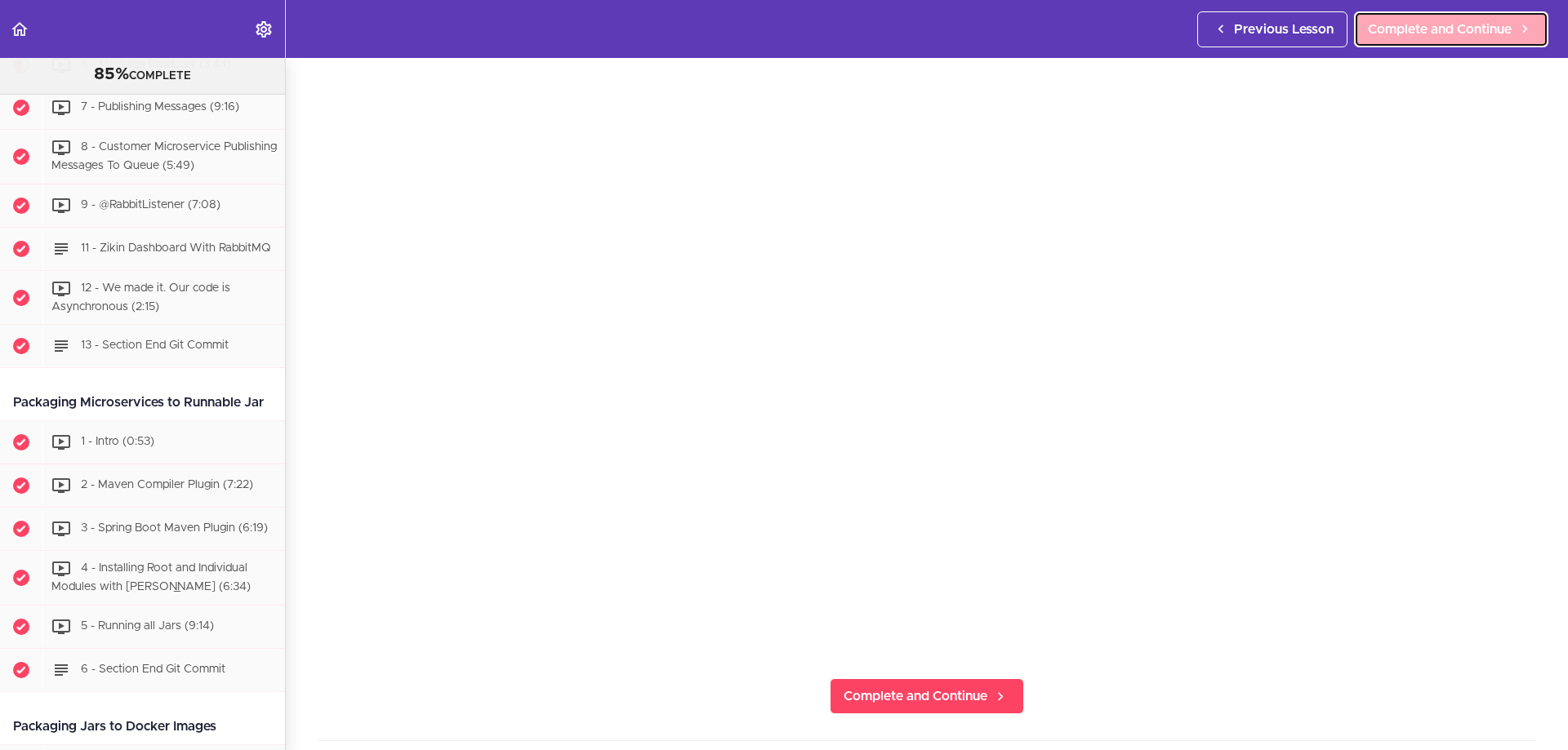
click at [1436, 12] on link "Complete and Continue" at bounding box center [1451, 29] width 194 height 36
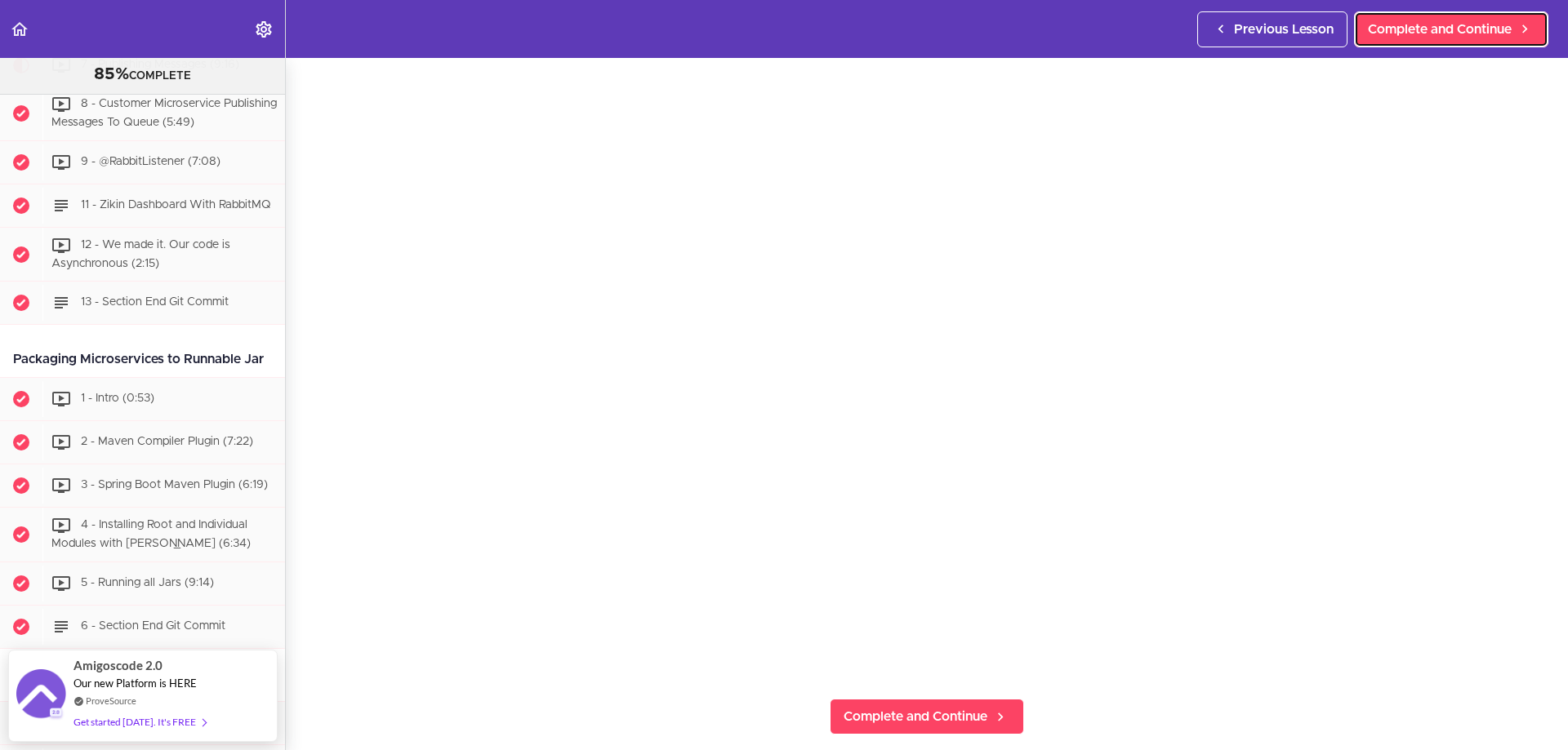
scroll to position [163, 0]
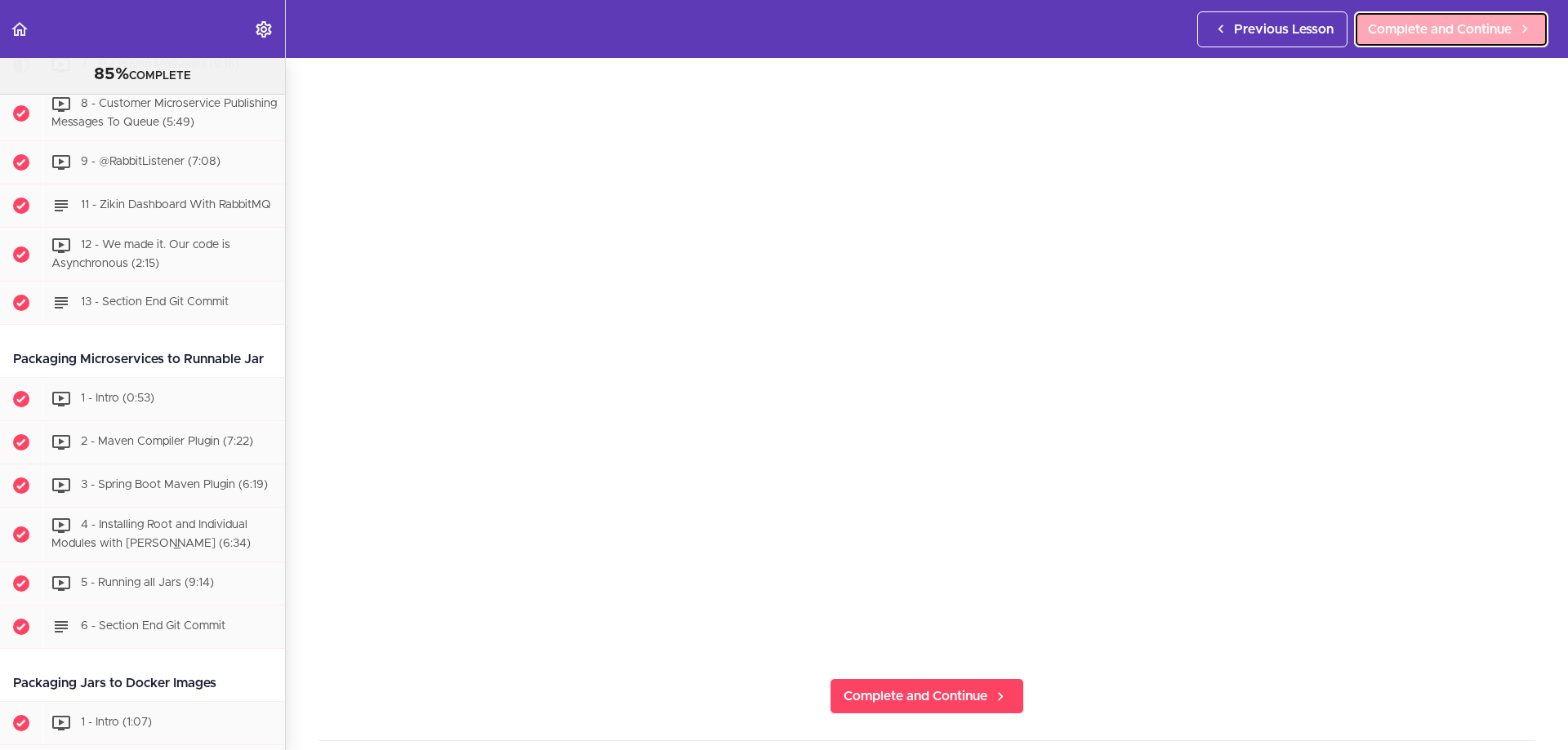
click at [1415, 26] on span "Complete and Continue" at bounding box center [1440, 30] width 144 height 20
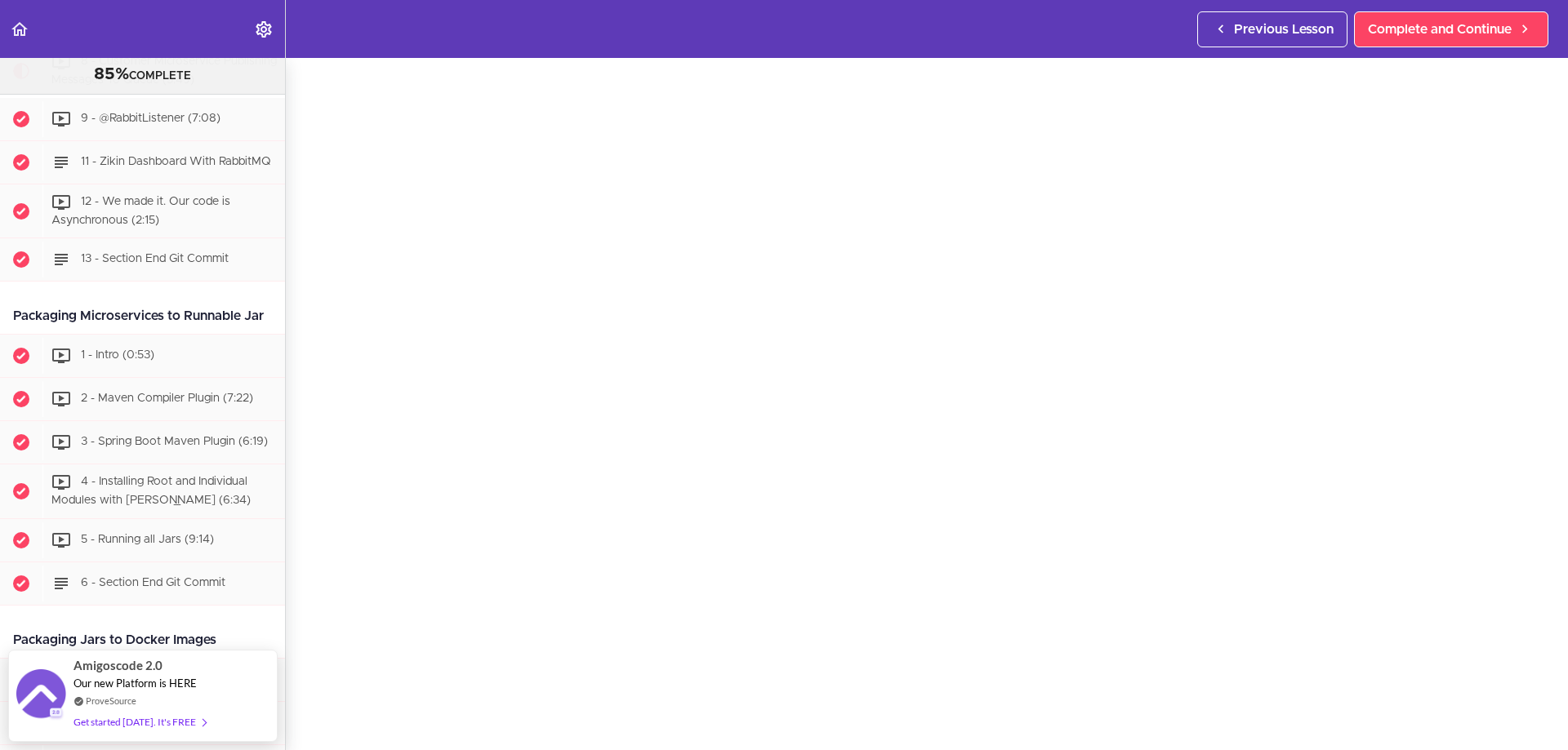
scroll to position [82, 0]
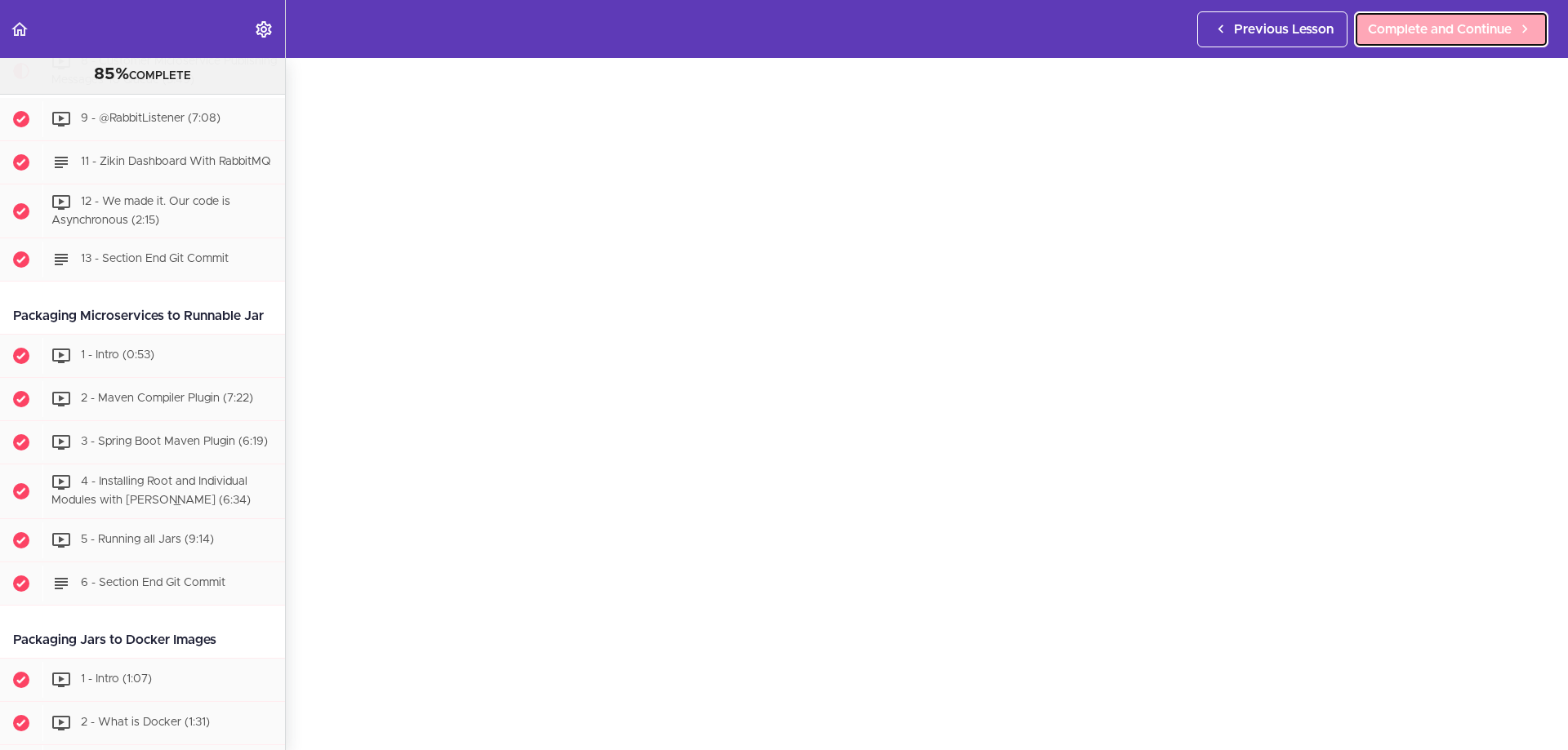
click at [1395, 24] on span "Complete and Continue" at bounding box center [1440, 30] width 144 height 20
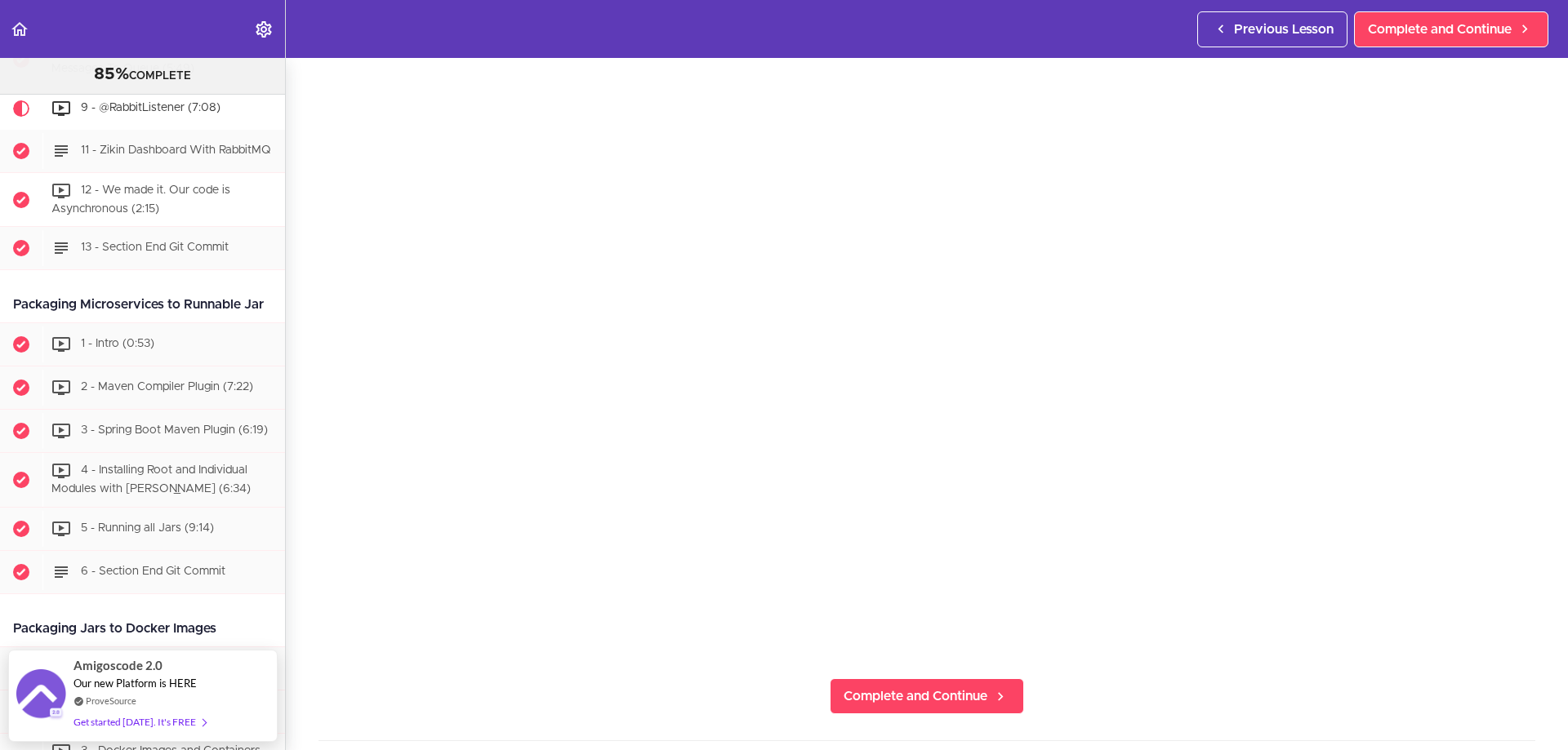
scroll to position [3675, 0]
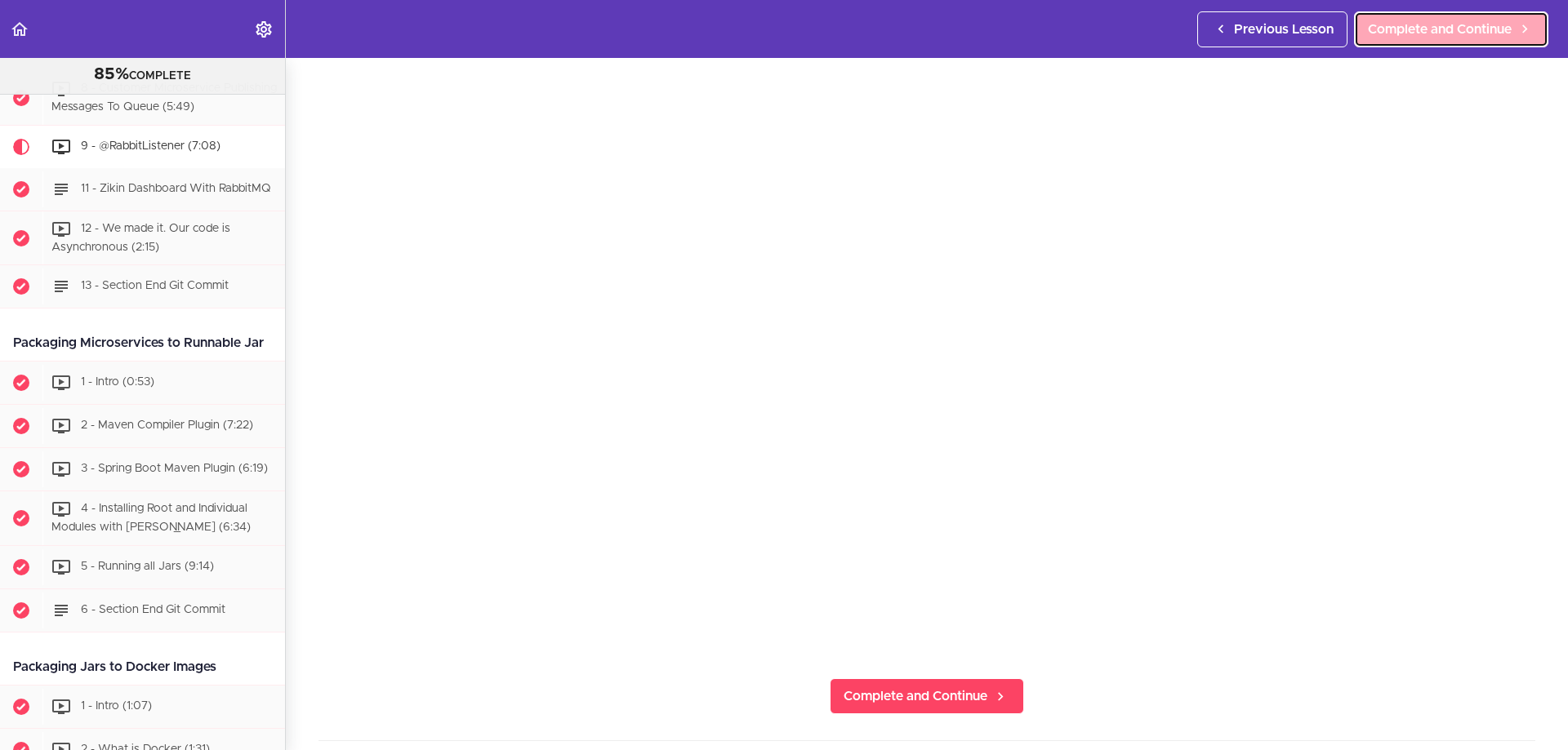
click at [1404, 32] on span "Complete and Continue" at bounding box center [1440, 30] width 144 height 20
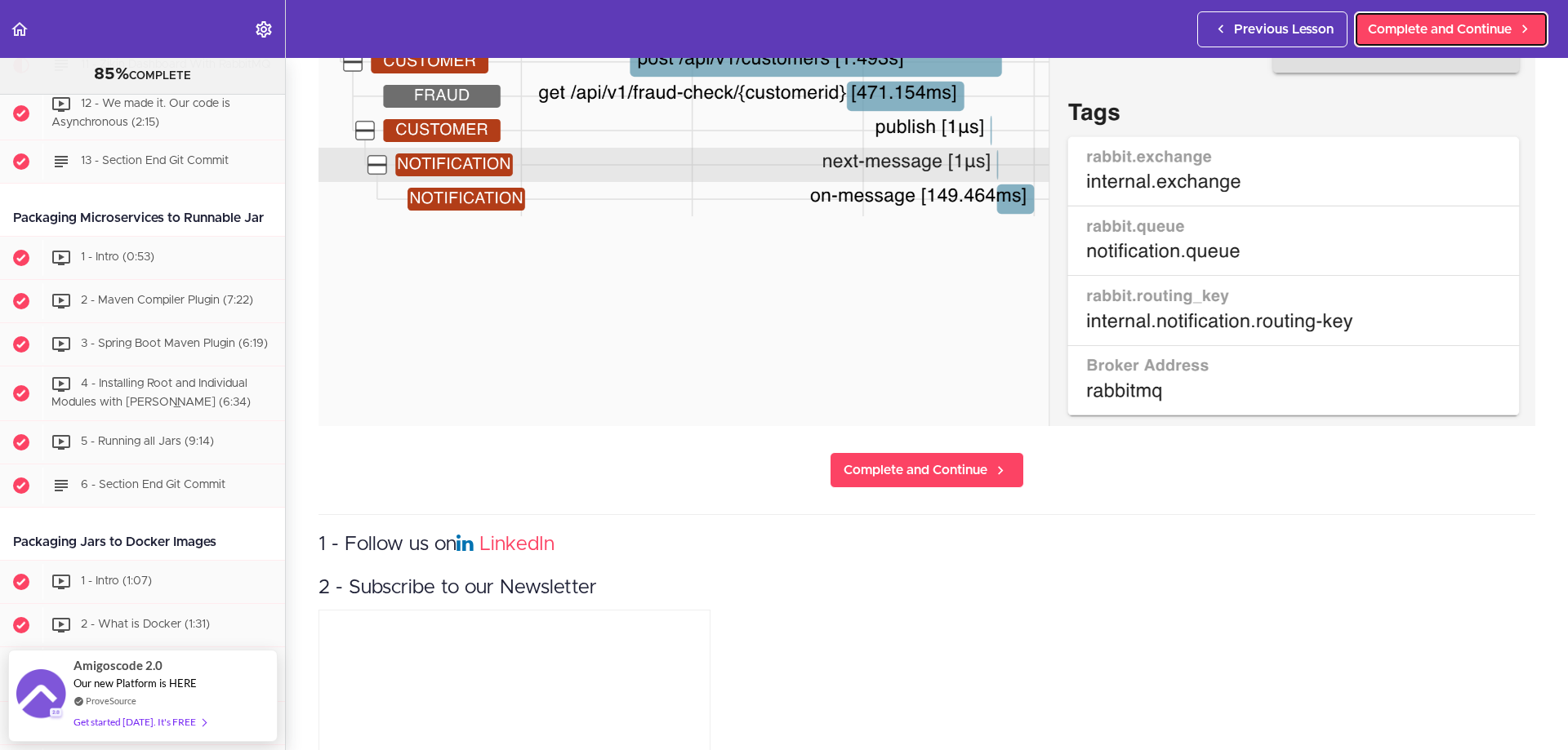
scroll to position [490, 0]
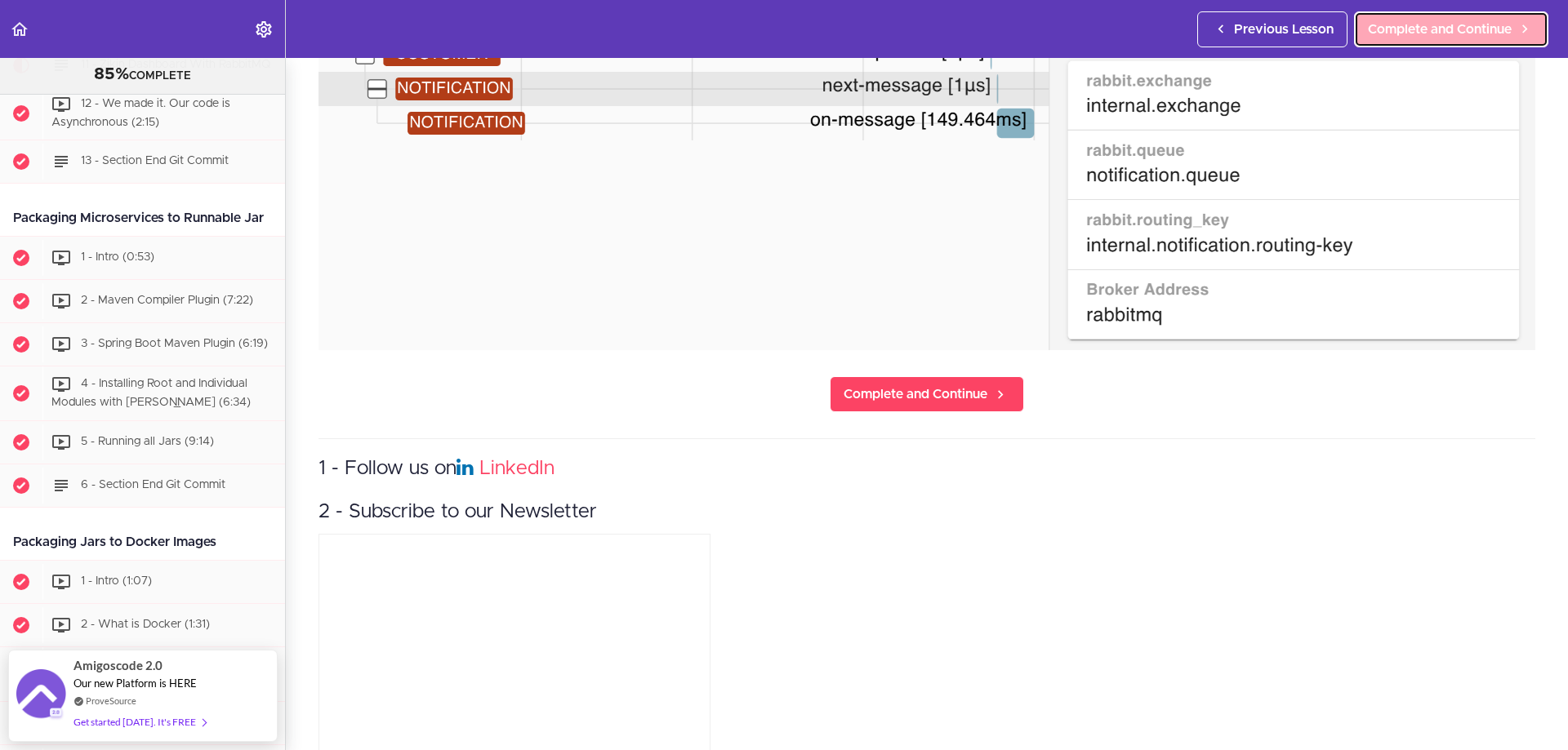
click at [1412, 21] on span "Complete and Continue" at bounding box center [1440, 30] width 144 height 20
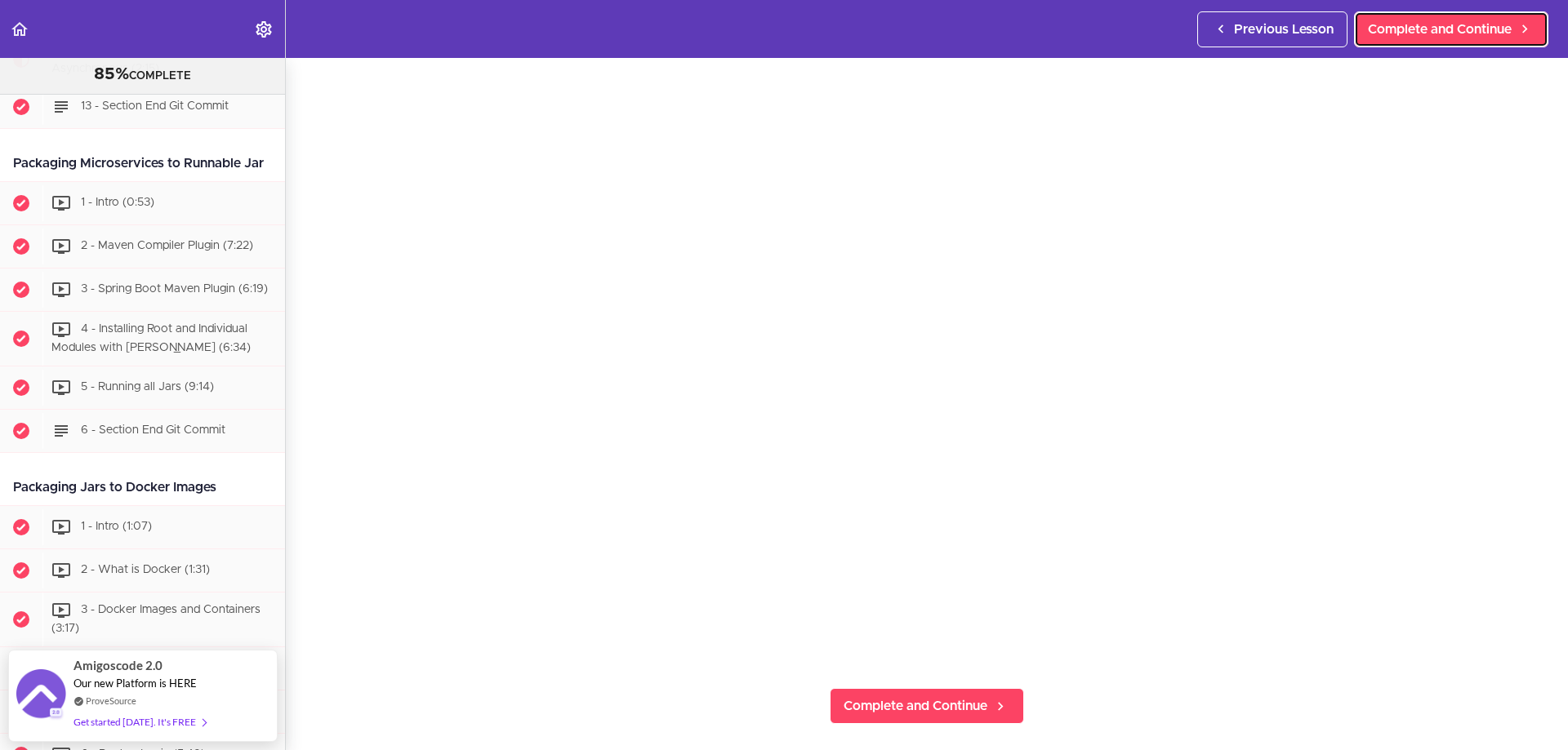
scroll to position [163, 0]
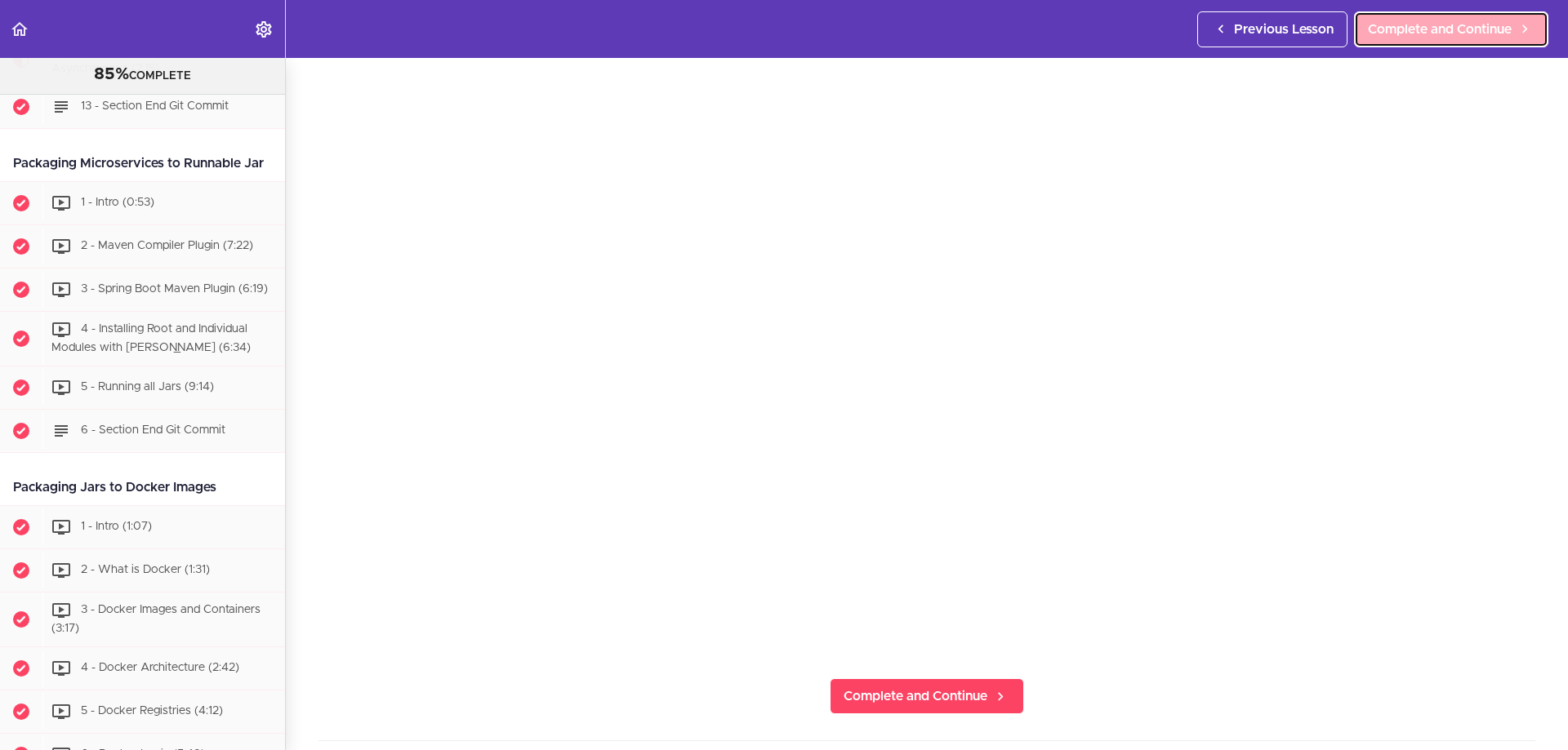
click at [1492, 32] on span "Complete and Continue" at bounding box center [1440, 30] width 144 height 20
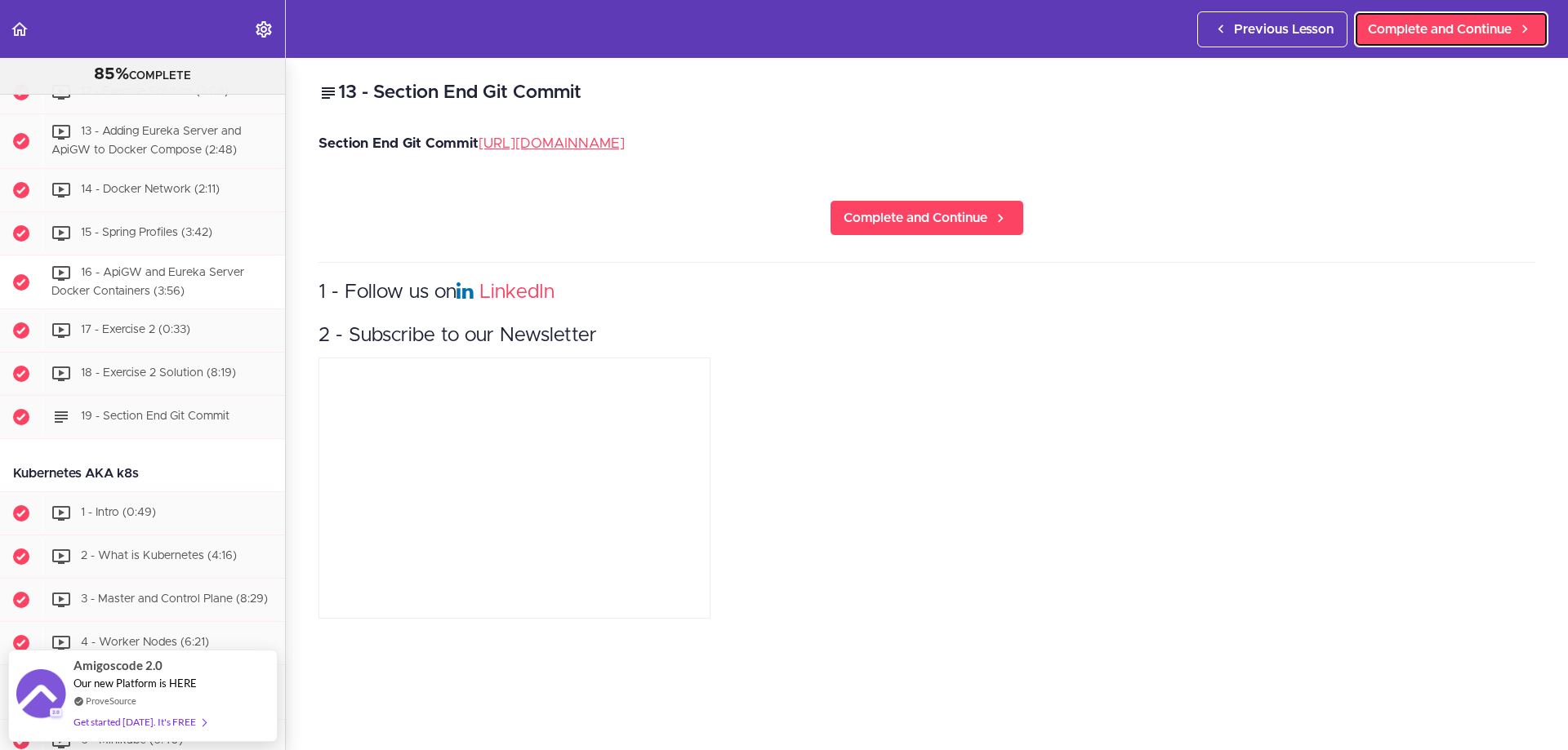
scroll to position [4806, 0]
